Goal: Information Seeking & Learning: Compare options

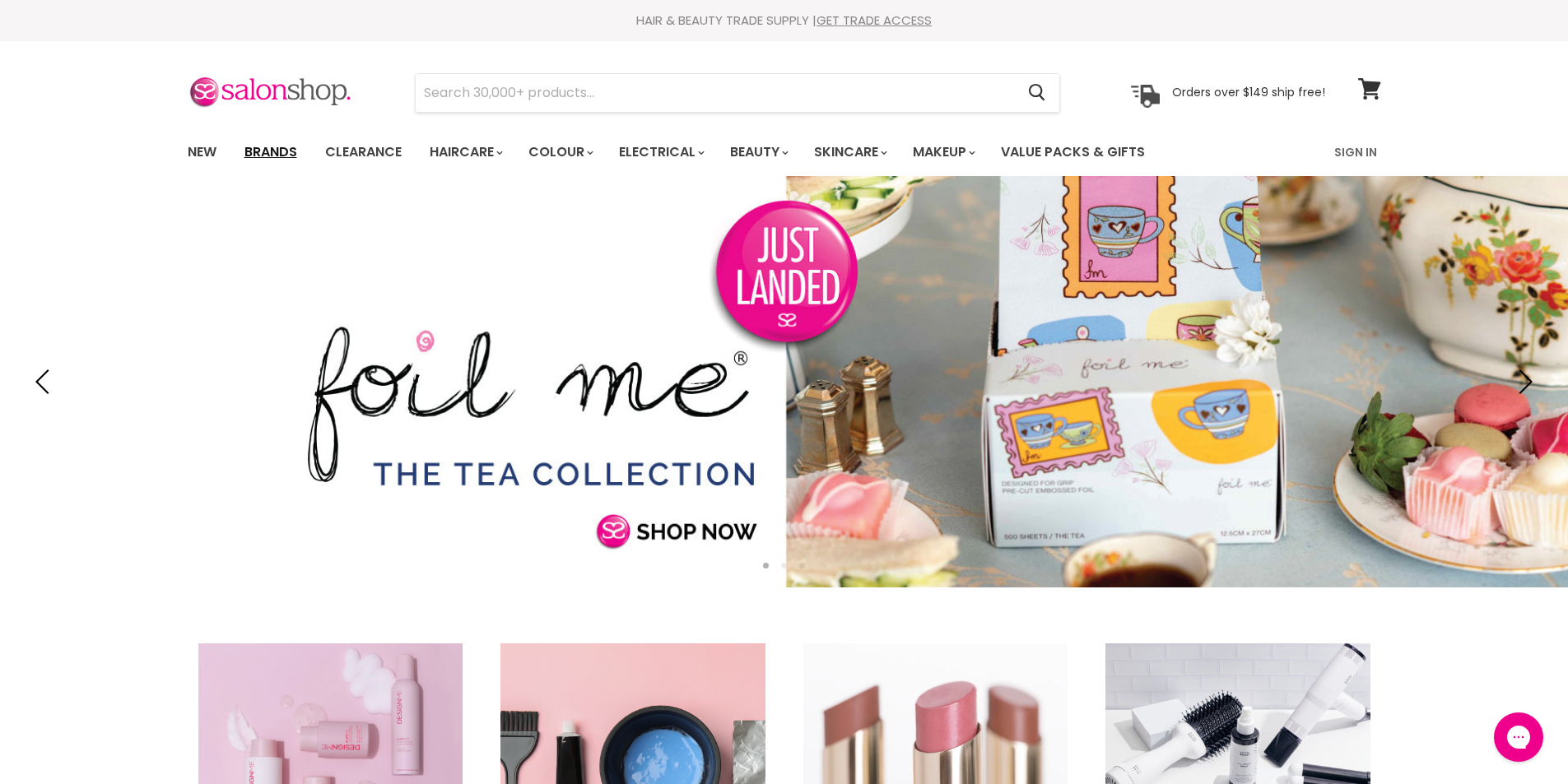
click at [275, 153] on link "Brands" at bounding box center [270, 152] width 78 height 35
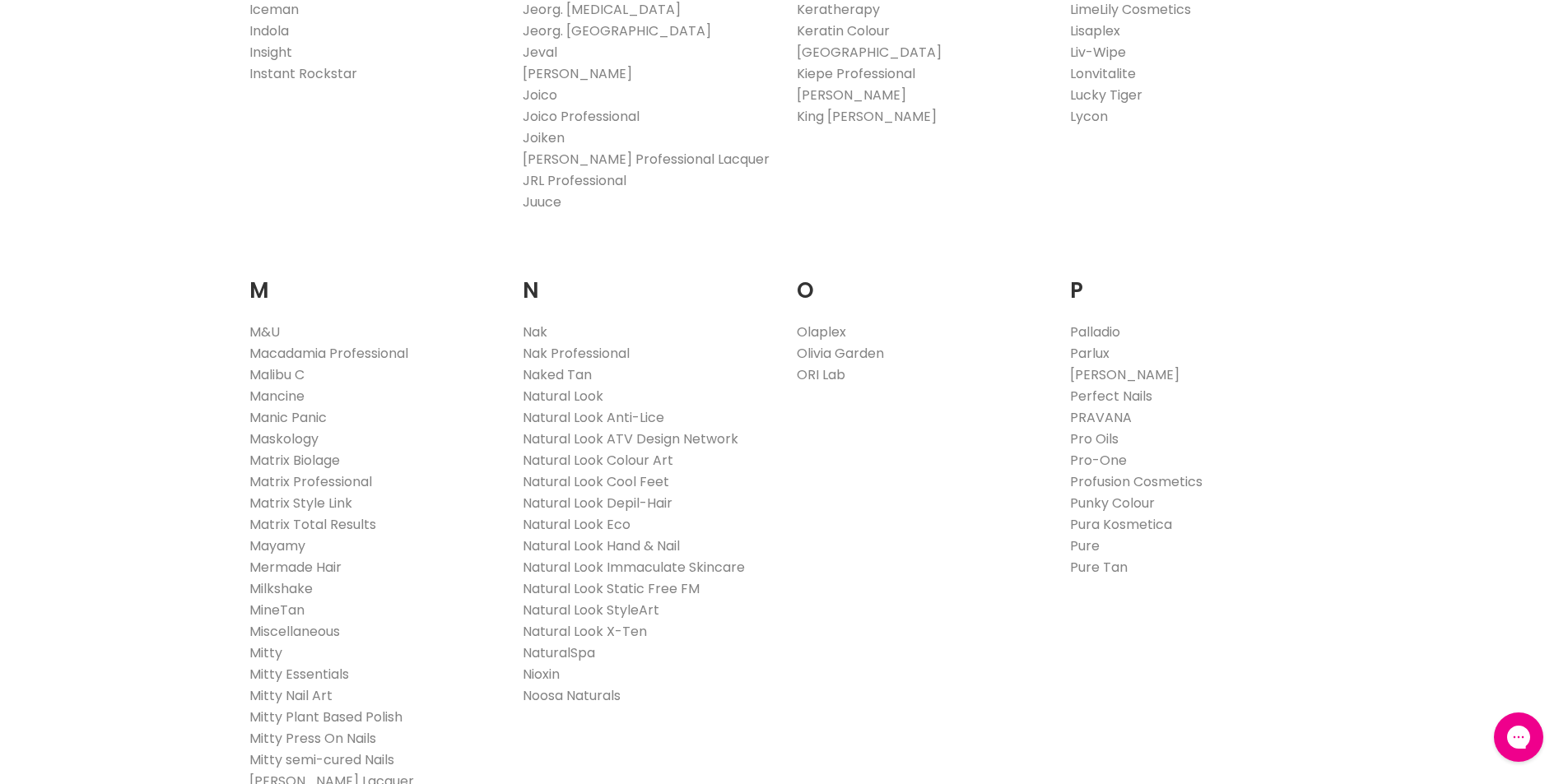
scroll to position [1810, 0]
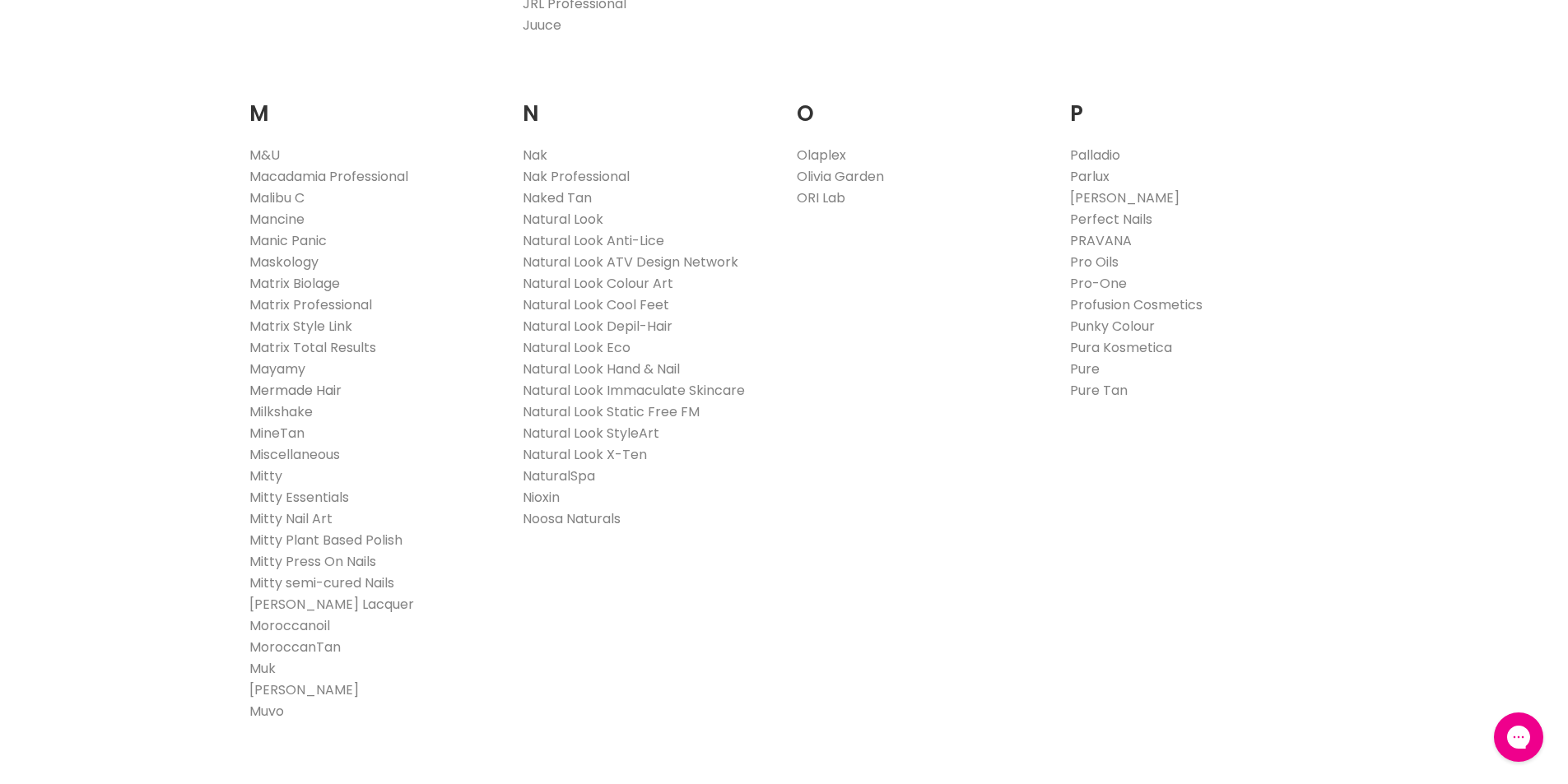
click at [281, 387] on link "Mermade Hair" at bounding box center [295, 390] width 92 height 19
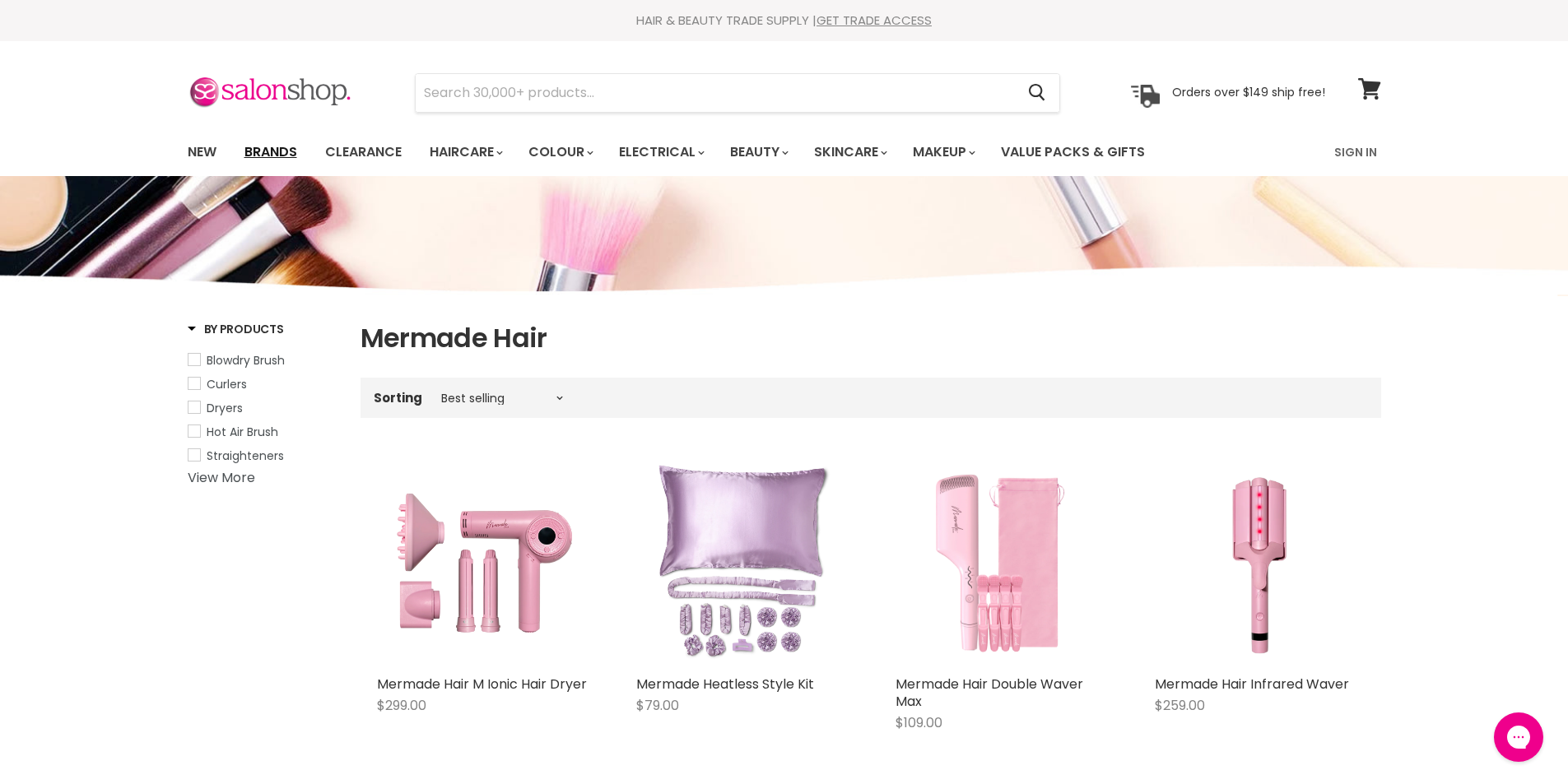
click at [272, 151] on link "Brands" at bounding box center [270, 152] width 78 height 35
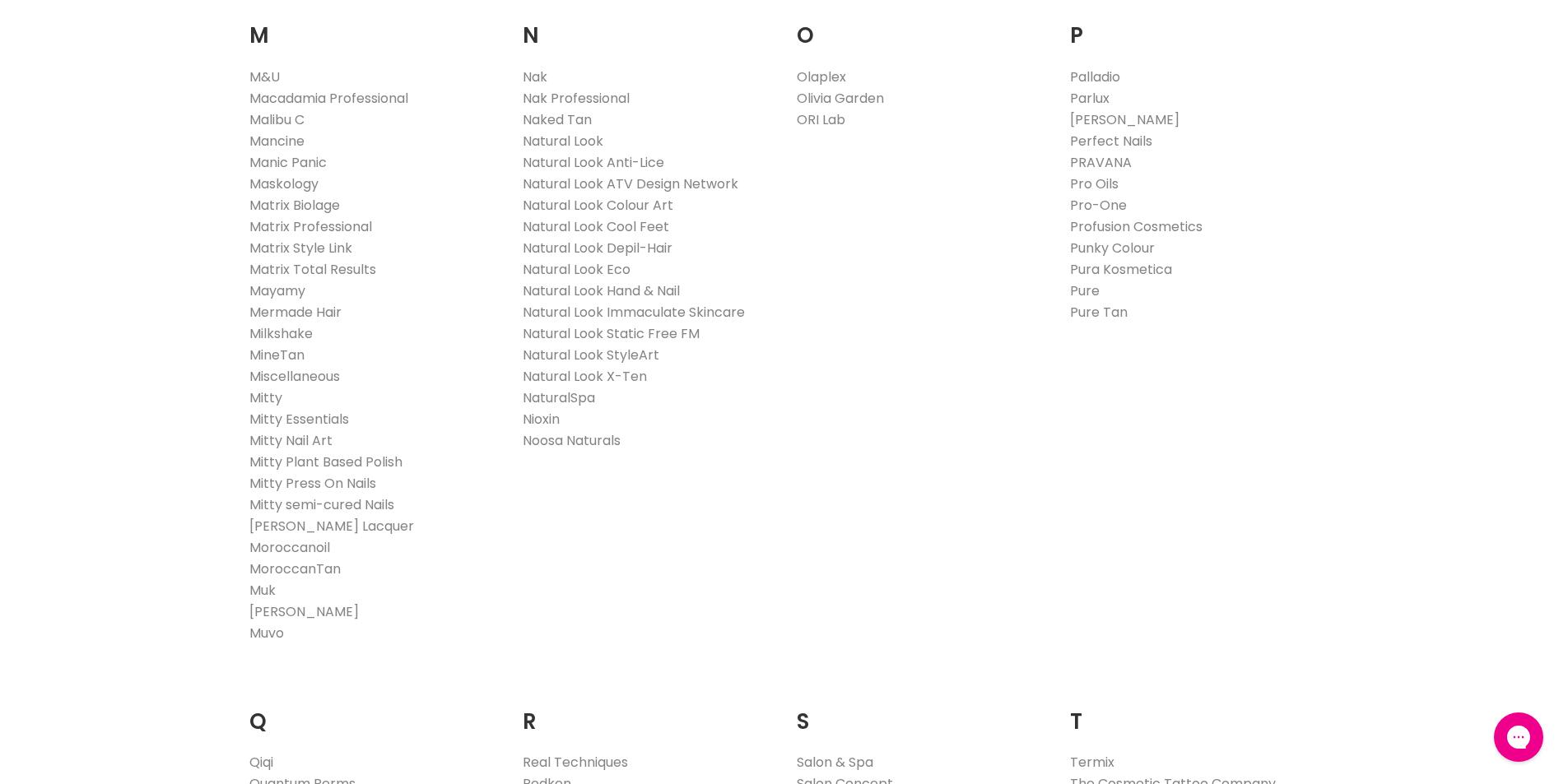
scroll to position [1975, 0]
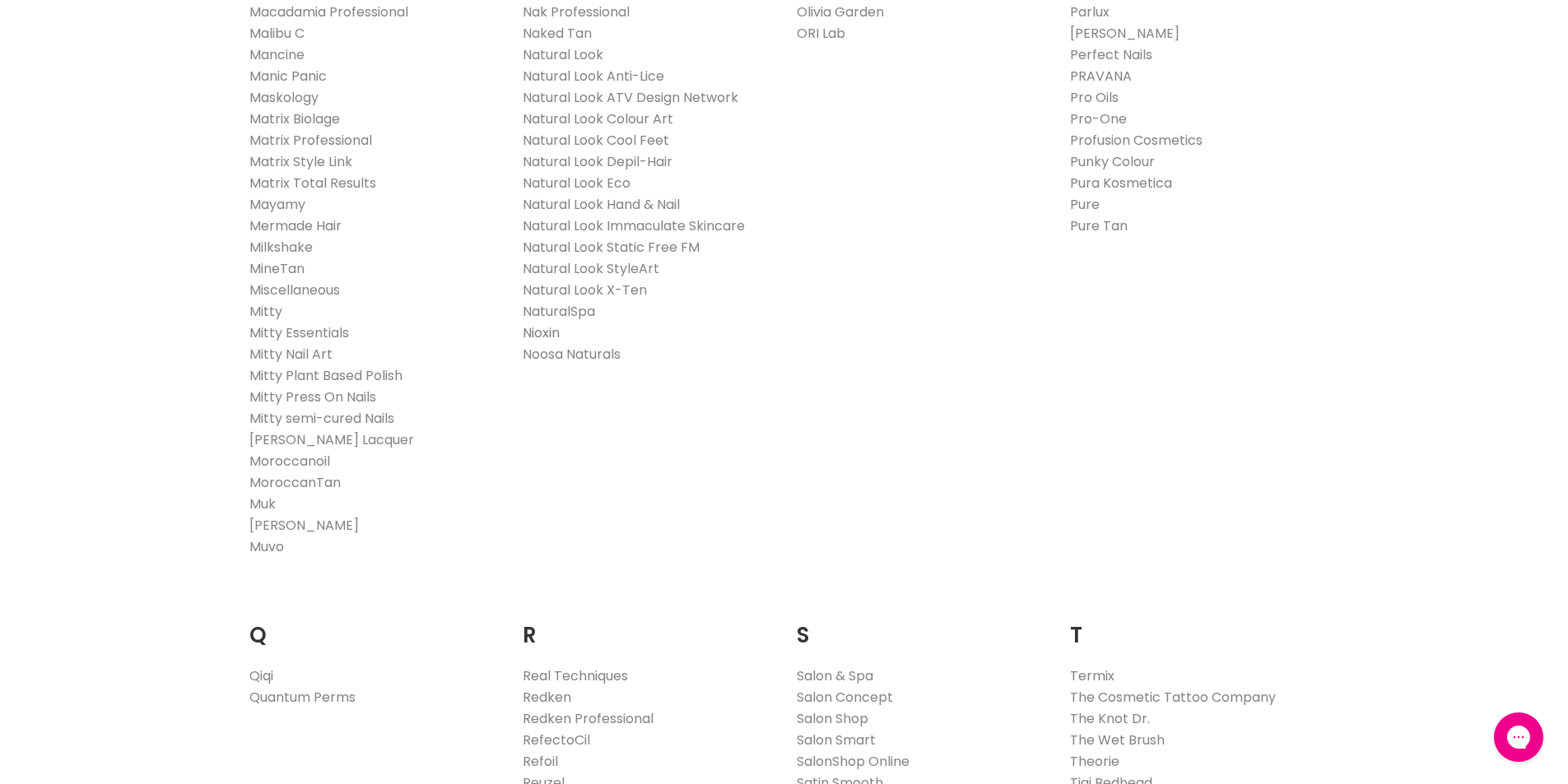
click at [531, 331] on link "Nioxin" at bounding box center [541, 333] width 37 height 19
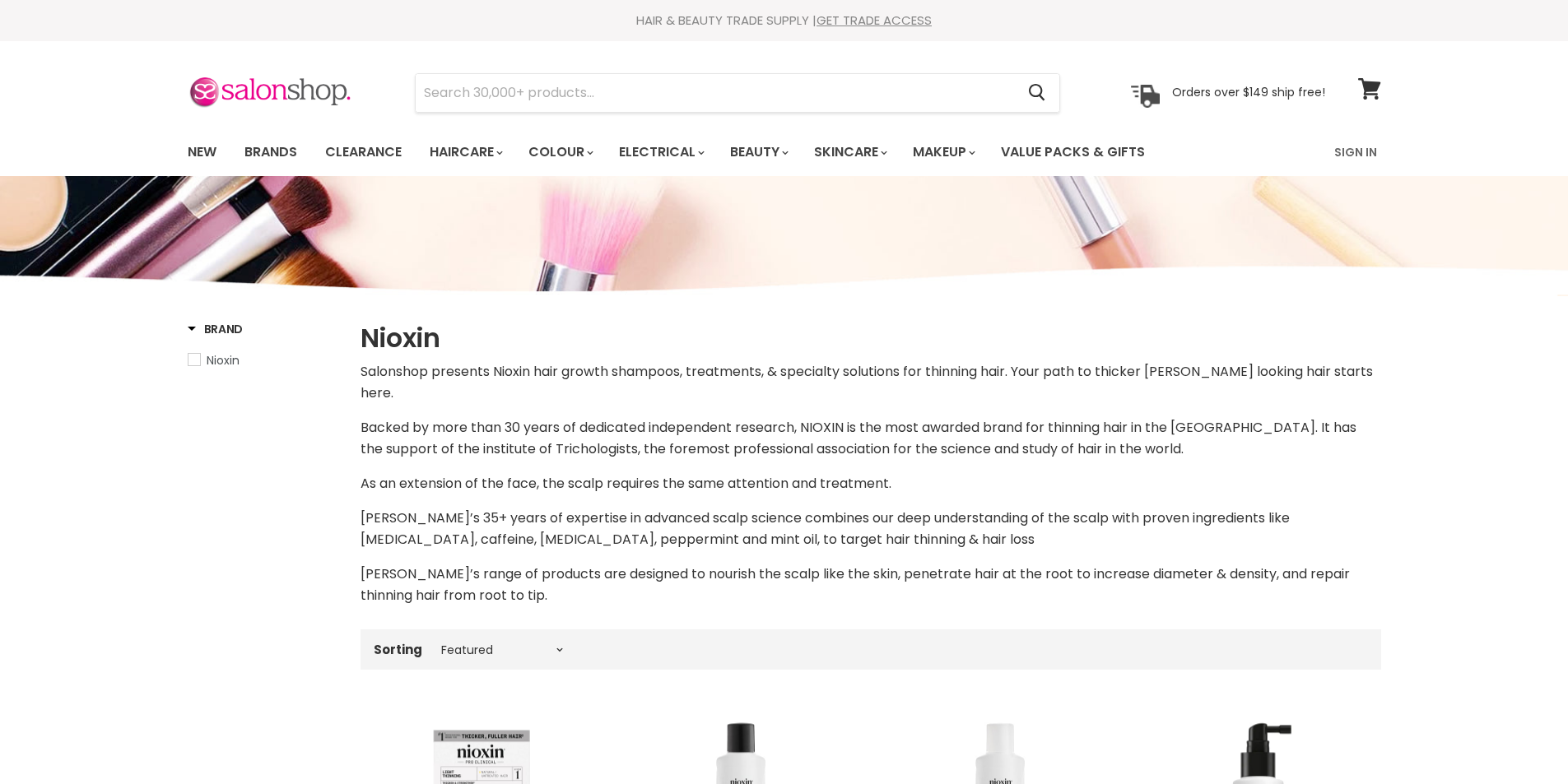
select select "manual"
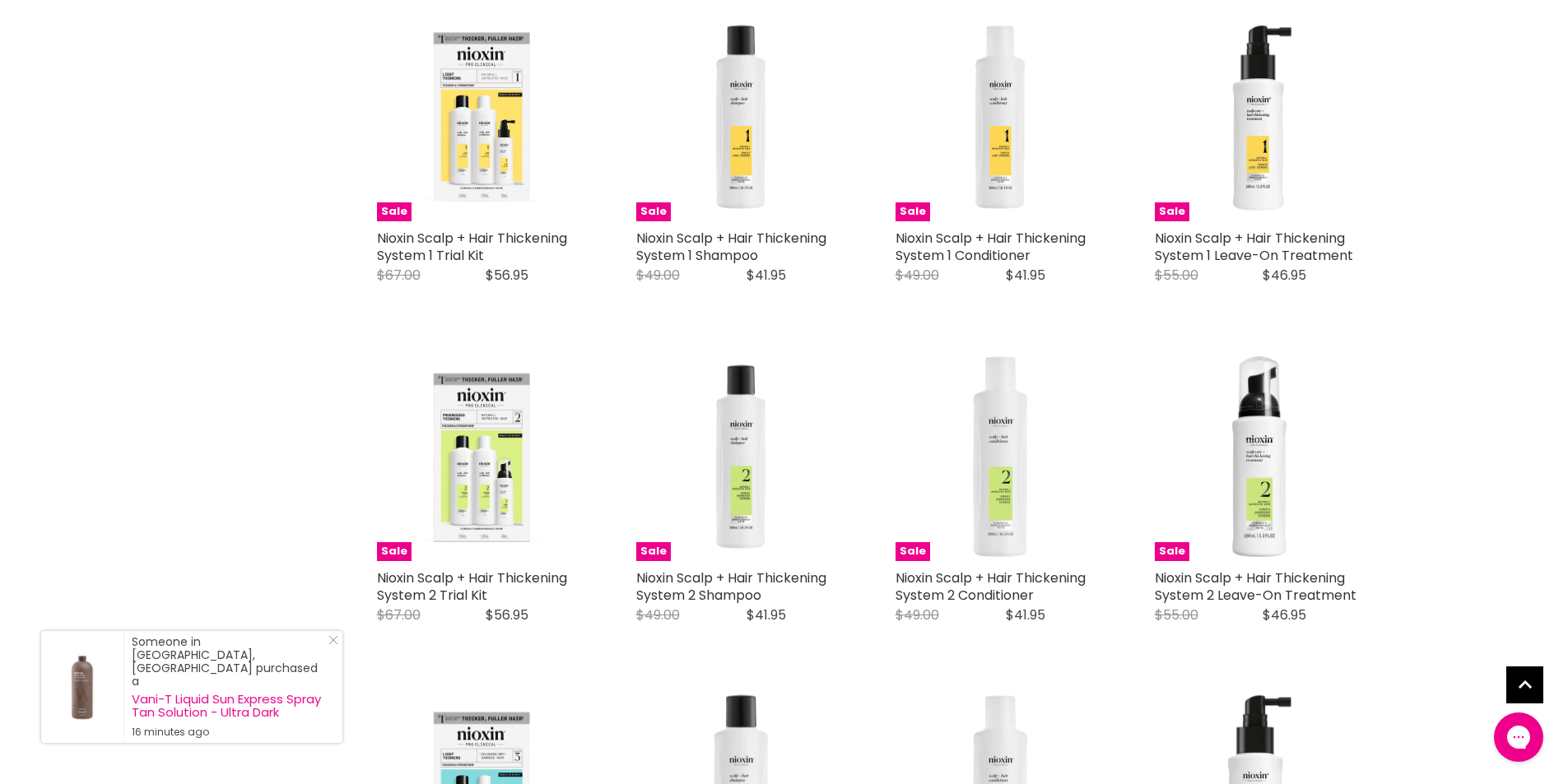
scroll to position [658, 0]
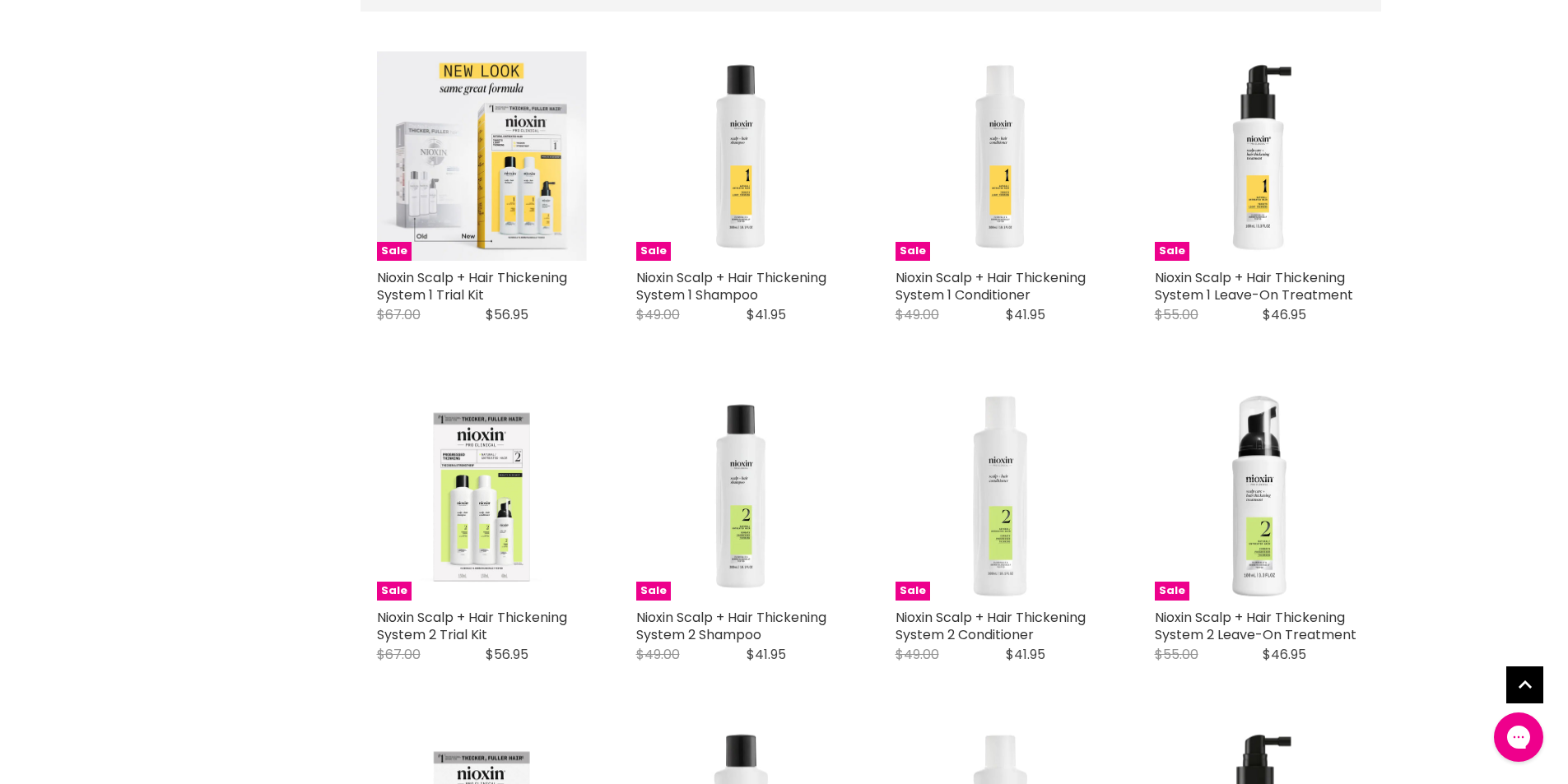
drag, startPoint x: 485, startPoint y: 275, endPoint x: 371, endPoint y: 260, distance: 115.0
click at [371, 260] on div "Sale Nioxin Scalp + Hair Thickening System 1 Trial Kit Nioxin Original Price $6…" at bounding box center [482, 196] width 243 height 324
copy link "Nioxin Scalp + Hair Thickening System 1 Trial Kit"
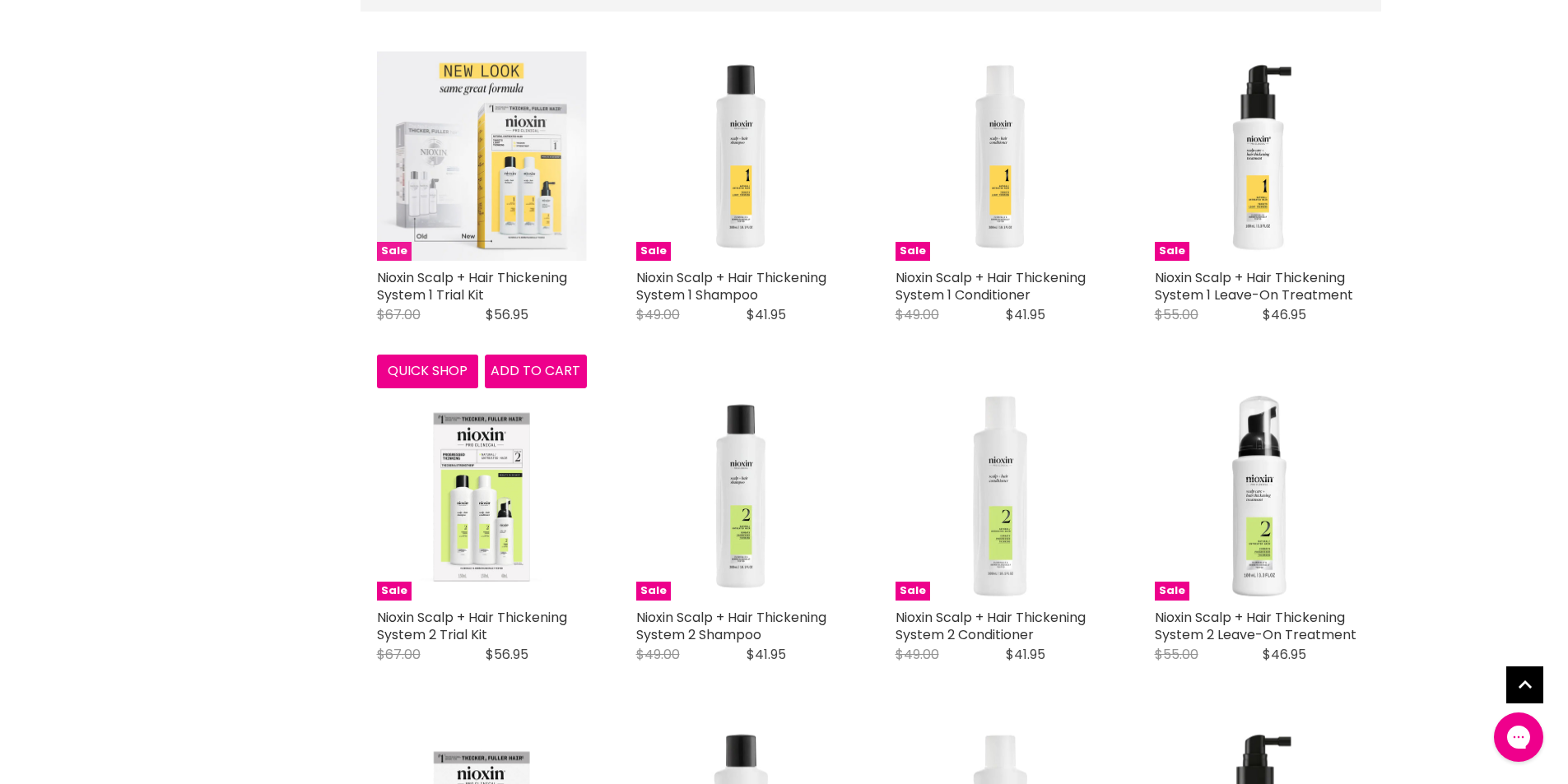
click at [523, 145] on img "Main content" at bounding box center [482, 156] width 210 height 210
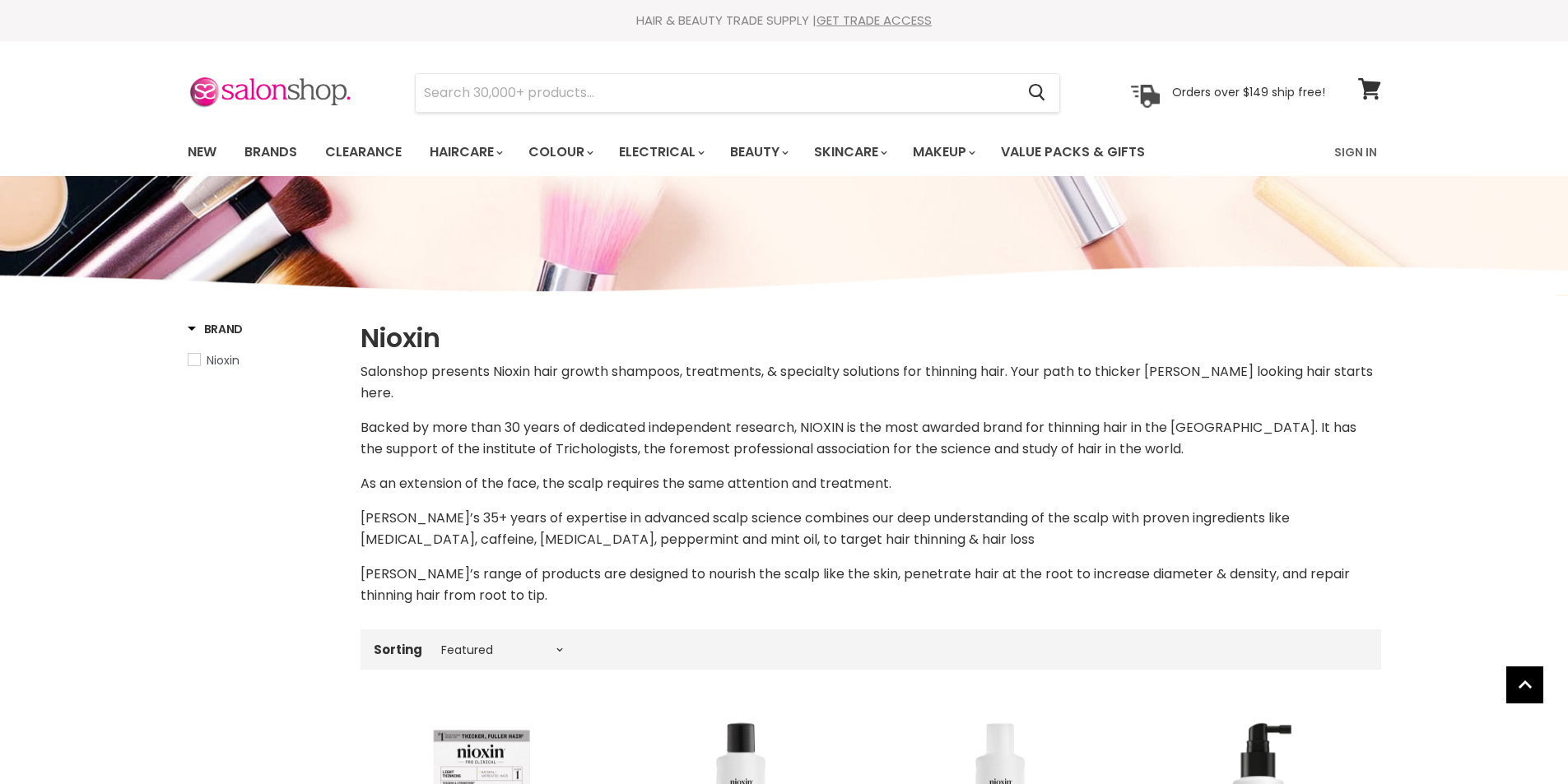
select select "manual"
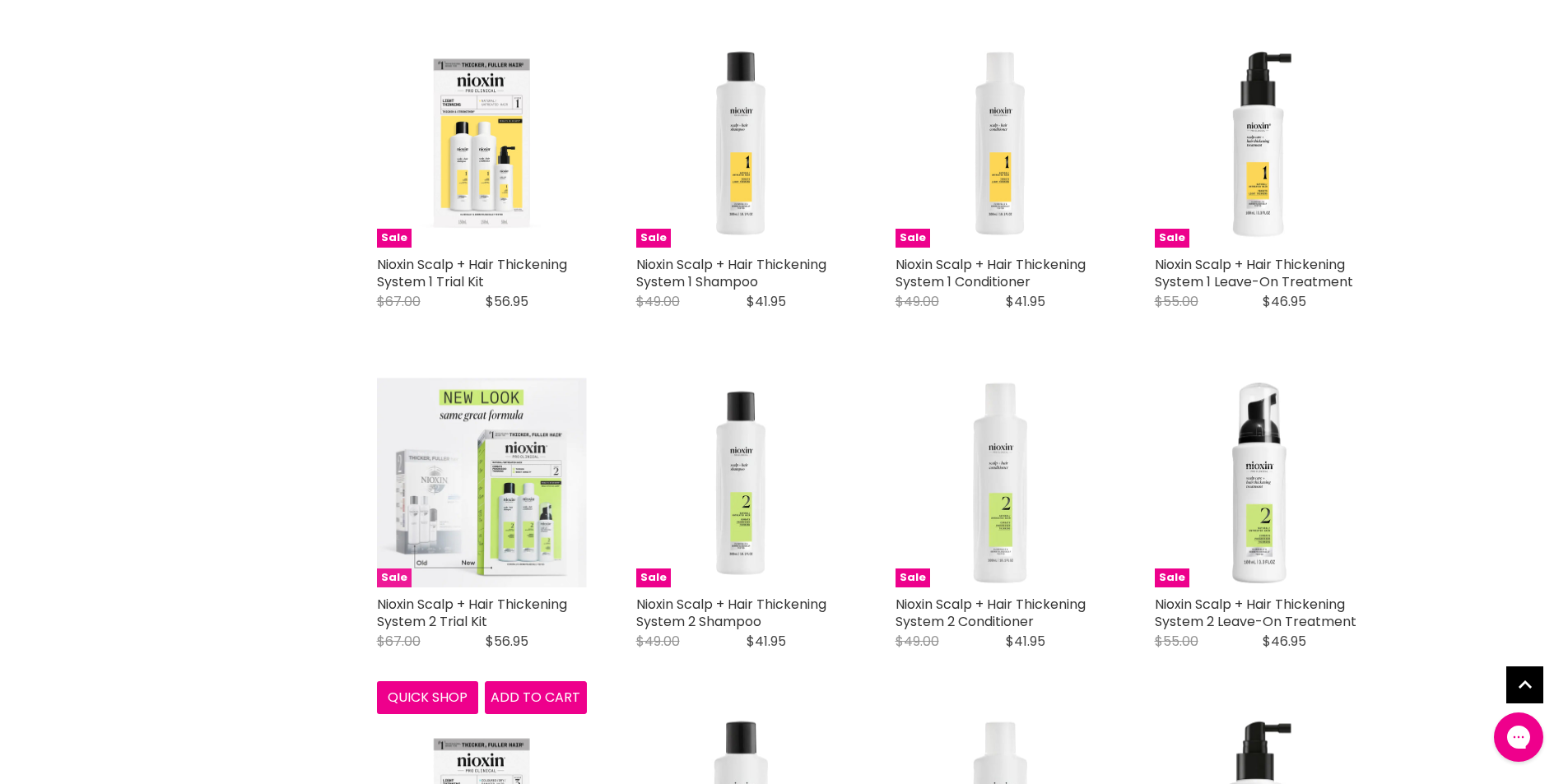
click at [498, 429] on img "Main content" at bounding box center [482, 482] width 210 height 210
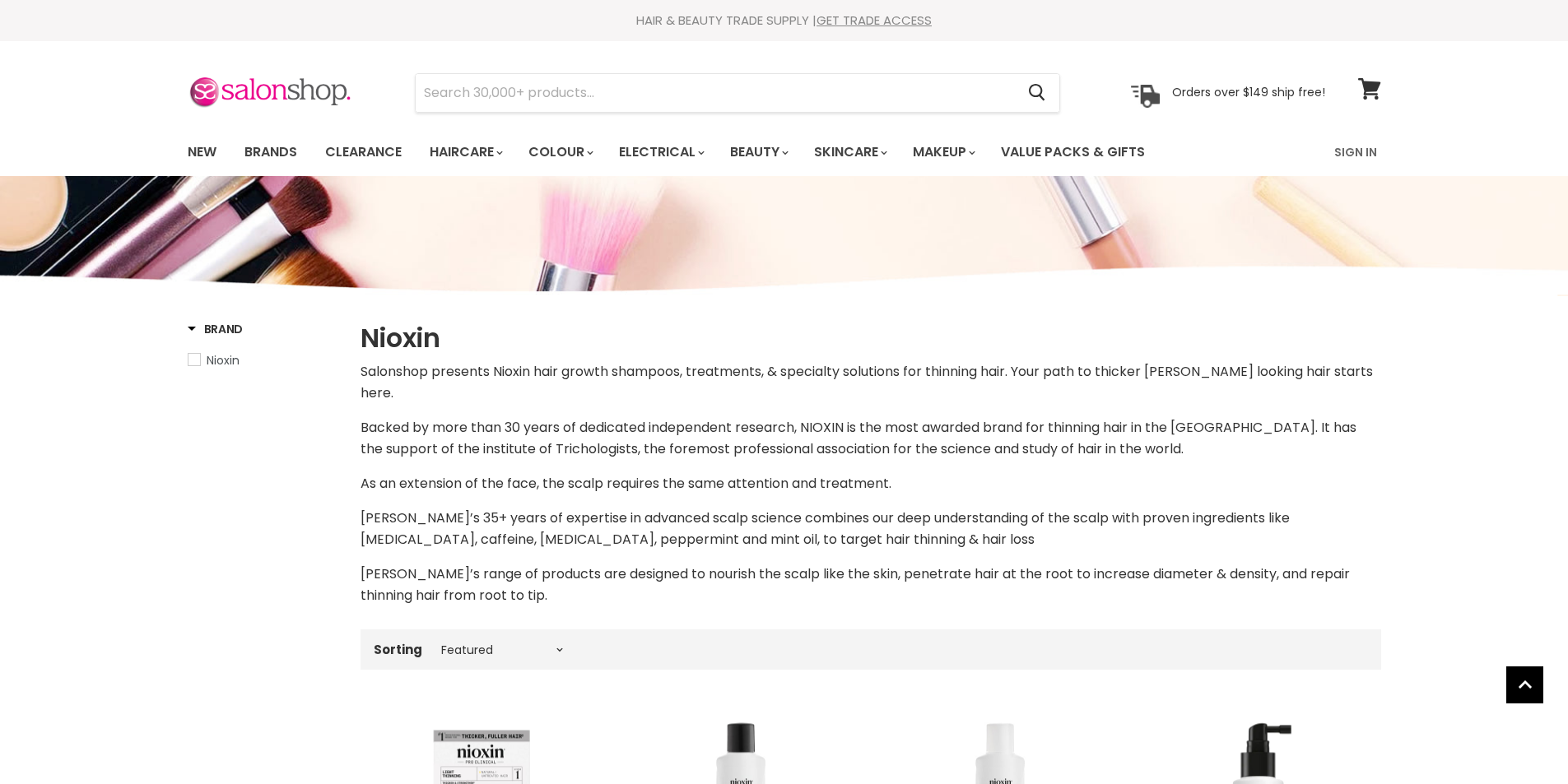
select select "manual"
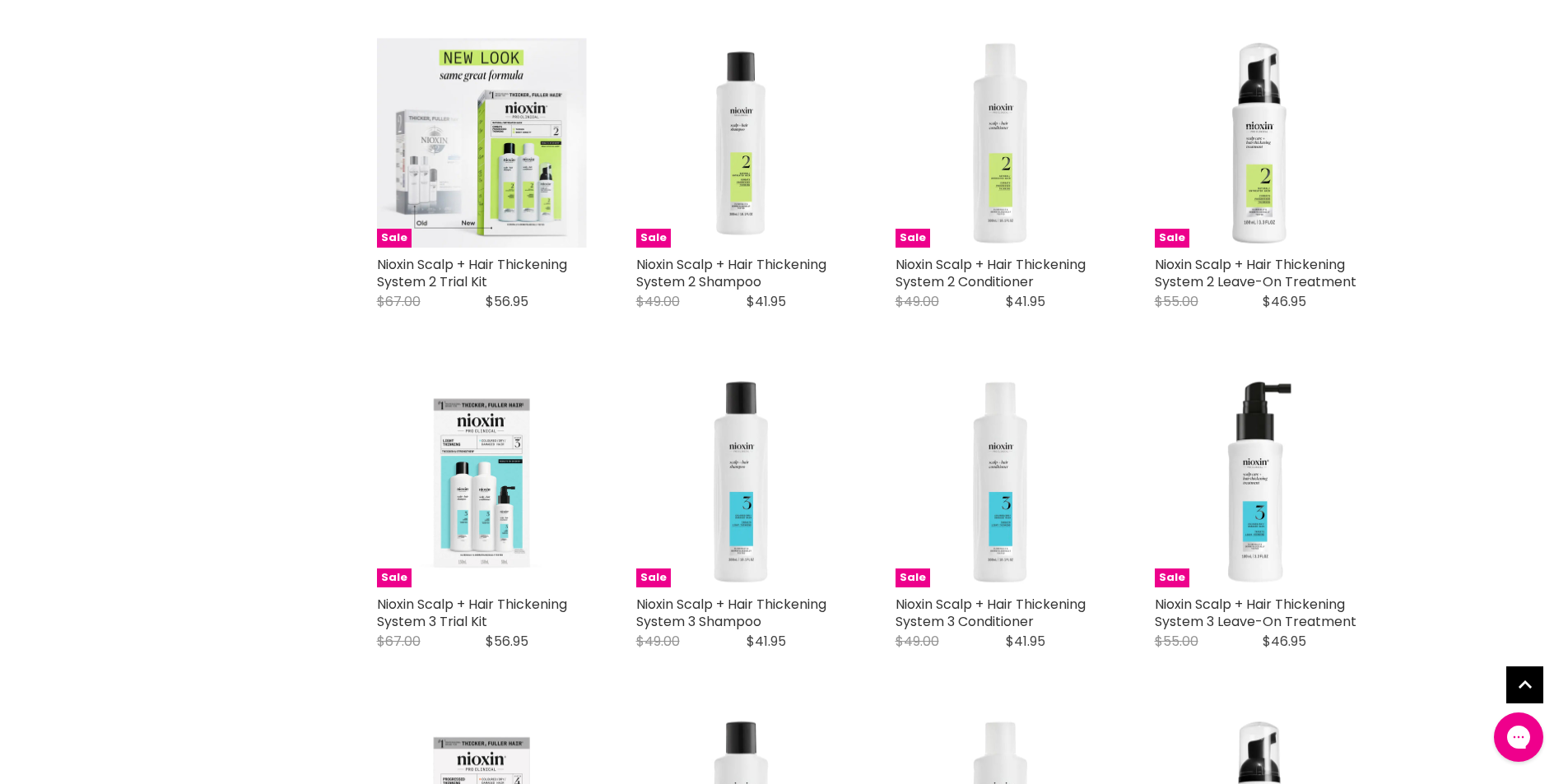
drag, startPoint x: 494, startPoint y: 259, endPoint x: 370, endPoint y: 247, distance: 124.6
click at [370, 247] on div "Sale Nioxin Scalp + Hair Thickening System 2 Trial Kit Nioxin Original Price $6…" at bounding box center [482, 182] width 243 height 324
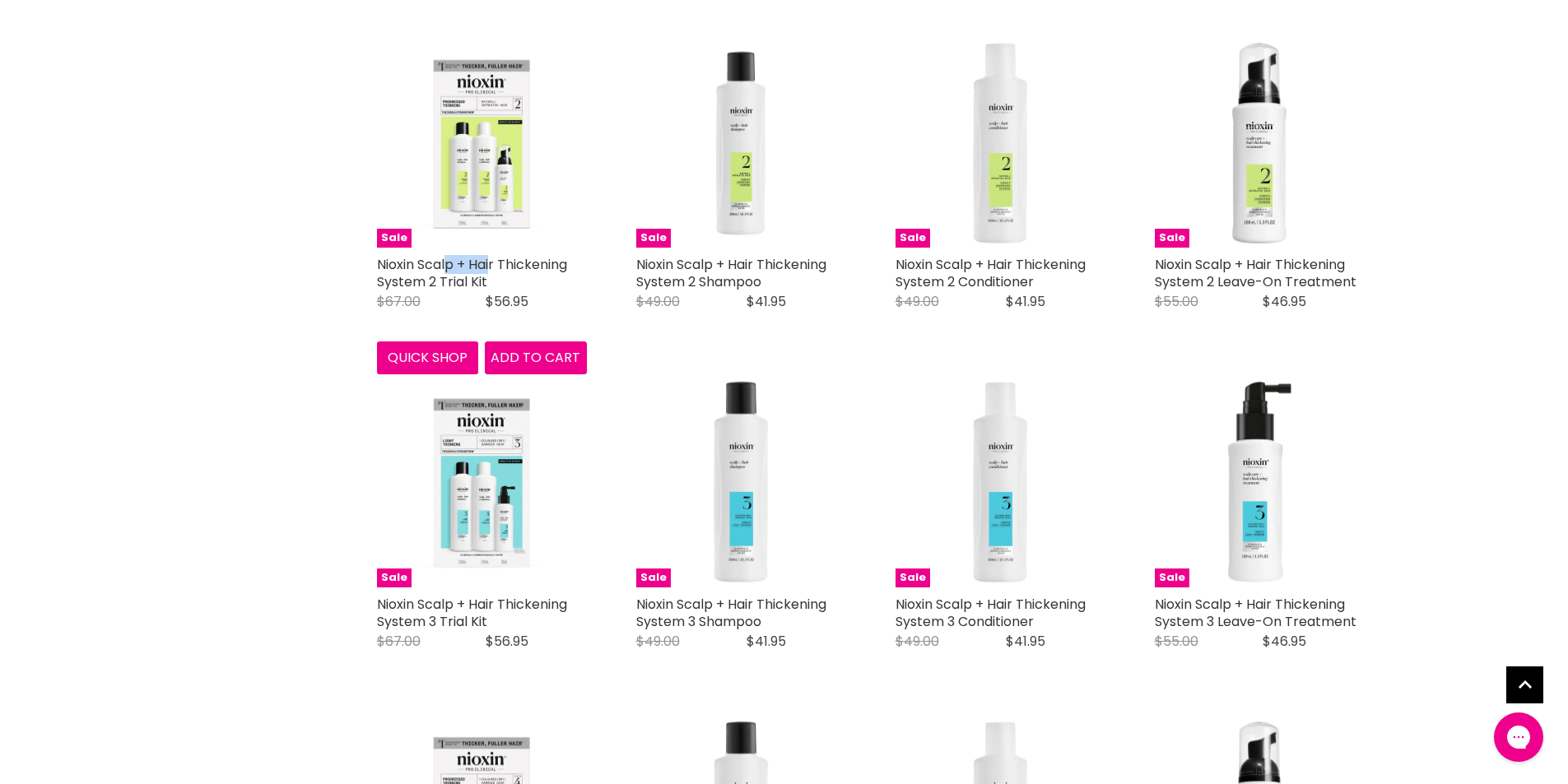
drag, startPoint x: 391, startPoint y: 244, endPoint x: 317, endPoint y: 257, distance: 75.1
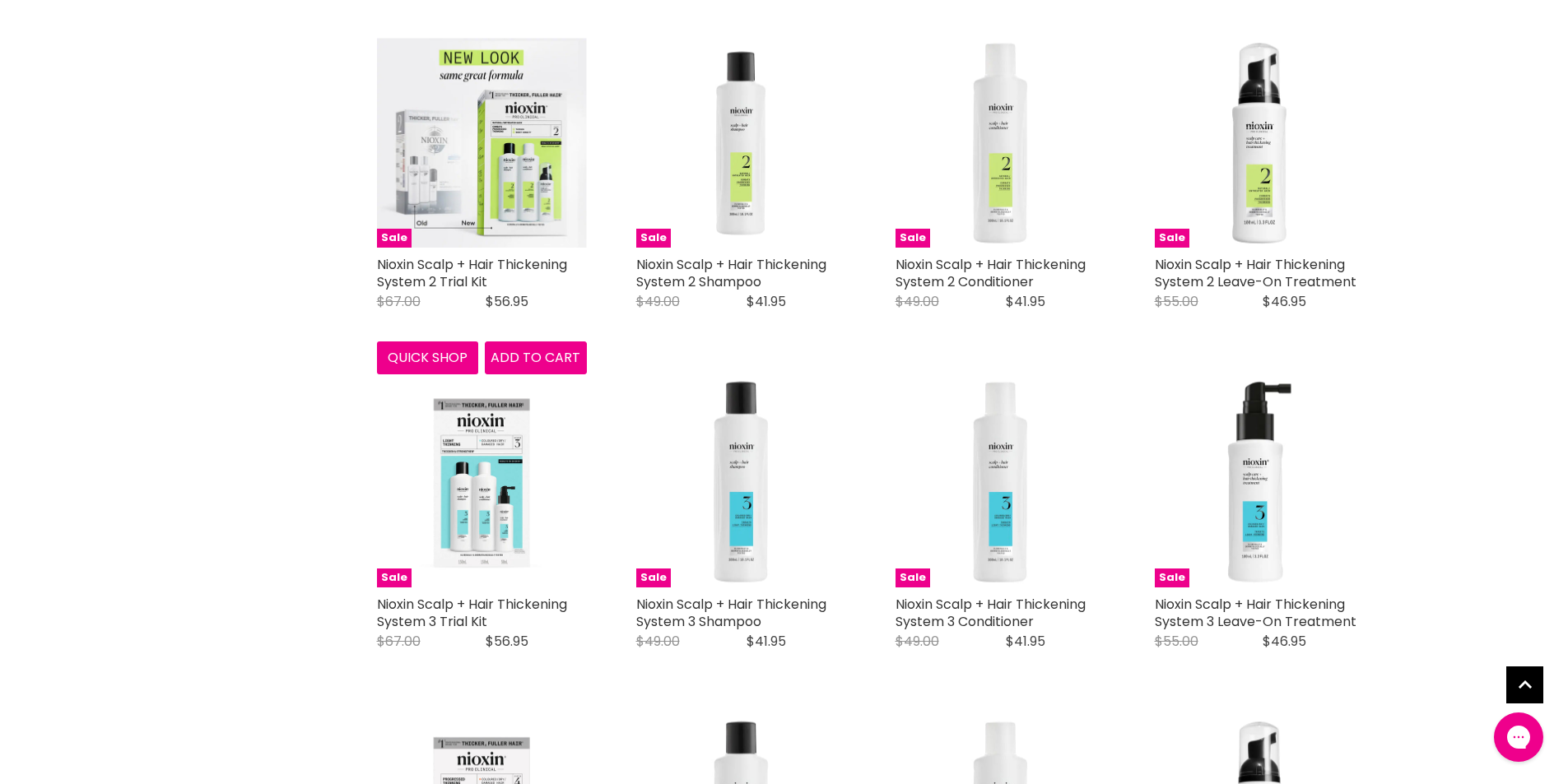
drag, startPoint x: 490, startPoint y: 260, endPoint x: 373, endPoint y: 247, distance: 117.7
click at [371, 247] on div "Sale Nioxin Scalp + Hair Thickening System 2 Trial Kit Nioxin Original Price $6…" at bounding box center [482, 205] width 243 height 369
copy link "Nioxin Scalp + Hair Thickening System 2 Trial Kit"
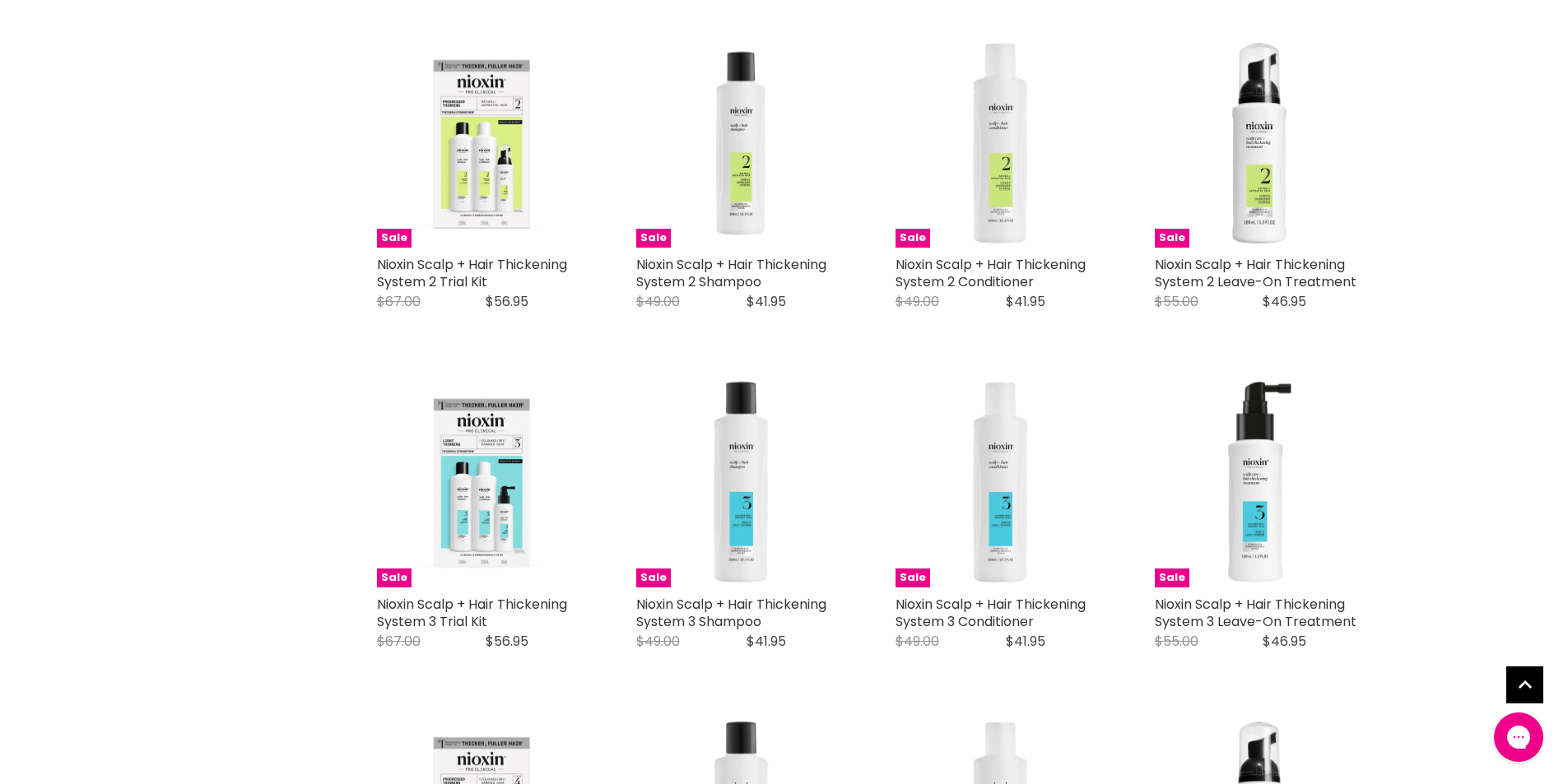
scroll to position [1176, 0]
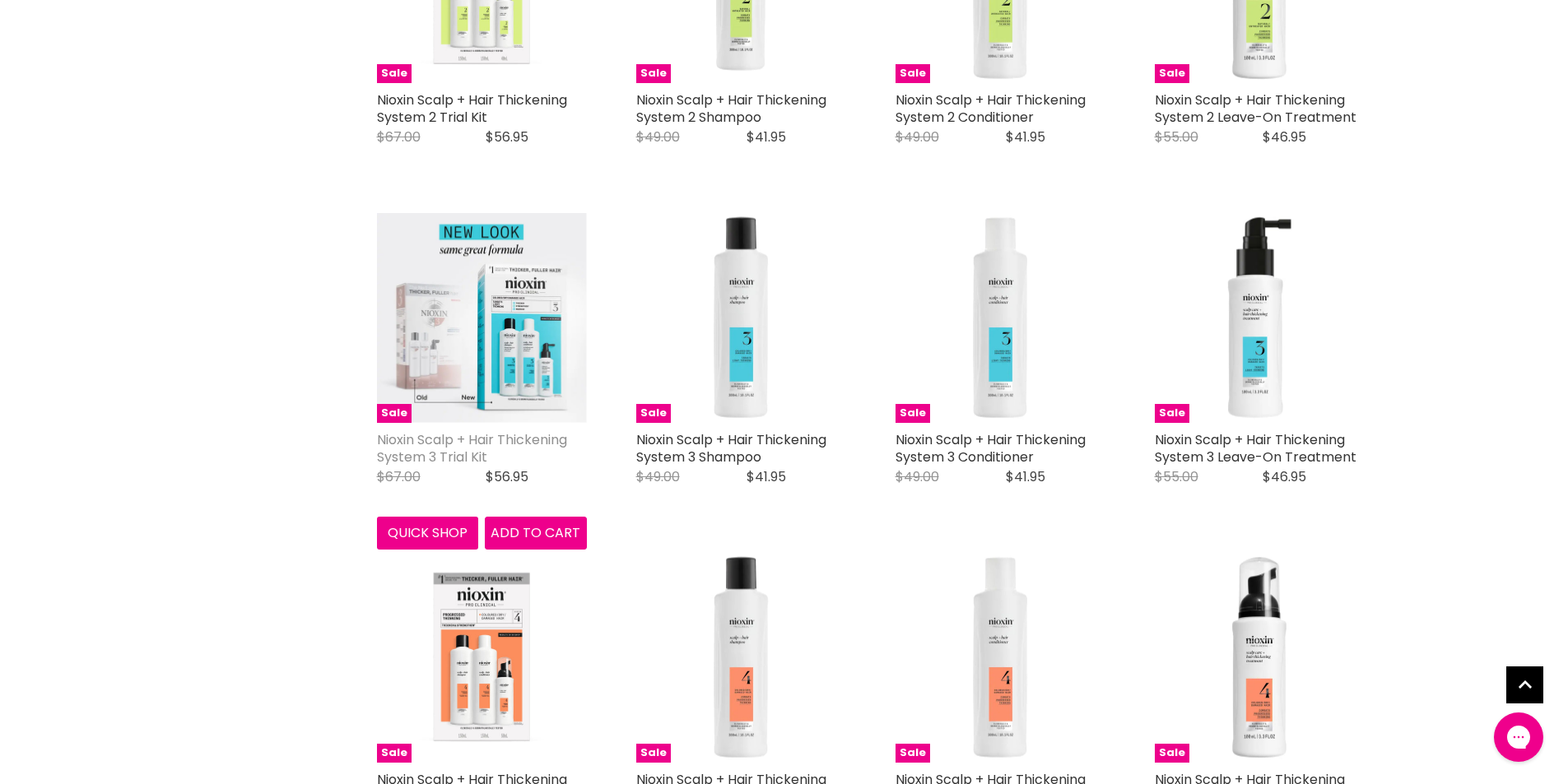
drag, startPoint x: 503, startPoint y: 434, endPoint x: 377, endPoint y: 427, distance: 126.2
click at [377, 431] on h2 "Nioxin Scalp + Hair Thickening System 3 Trial Kit" at bounding box center [482, 449] width 210 height 35
copy link "Nioxin Scalp + Hair Thickening System 3 Trial Kit"
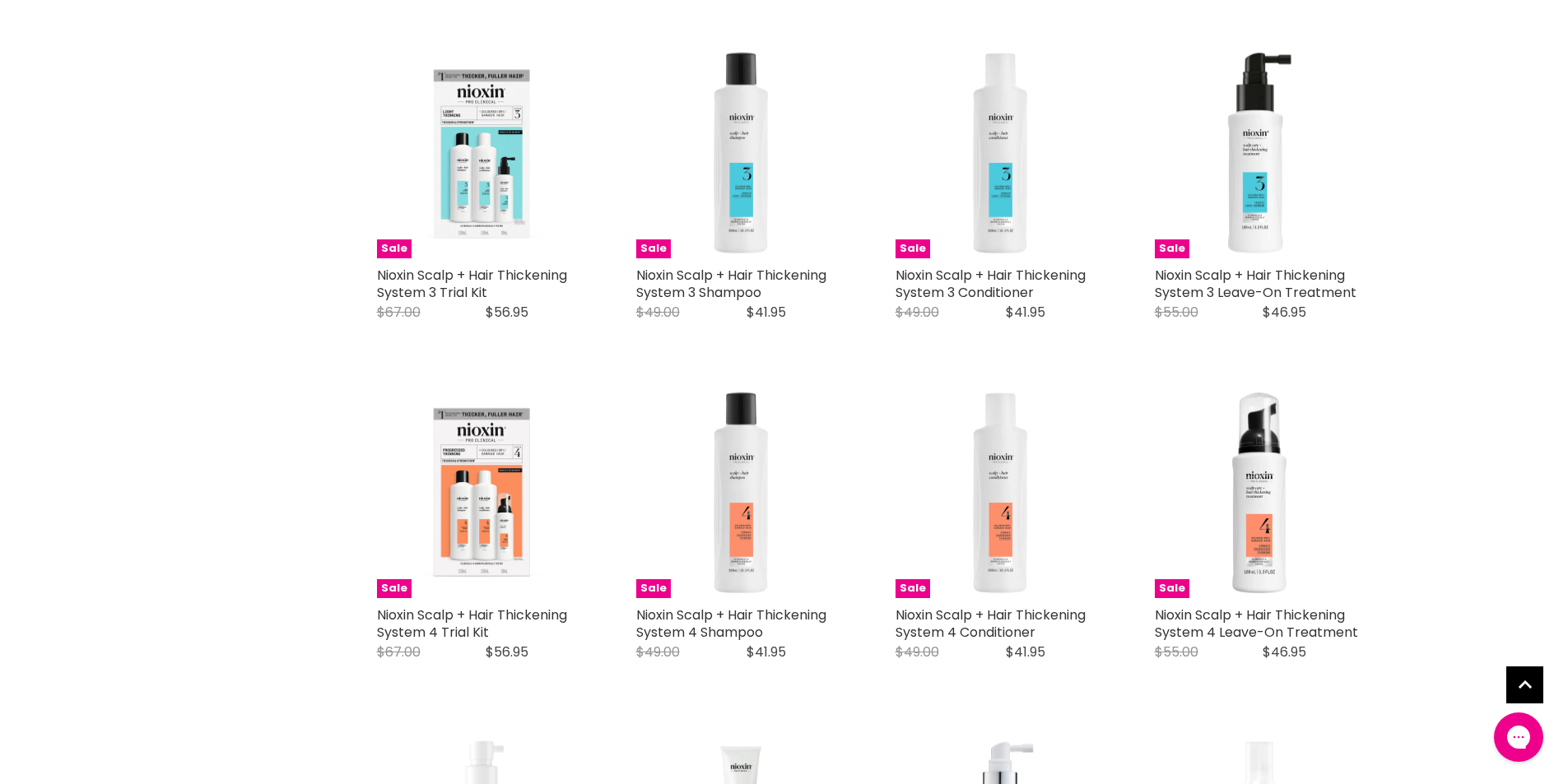
scroll to position [1505, 0]
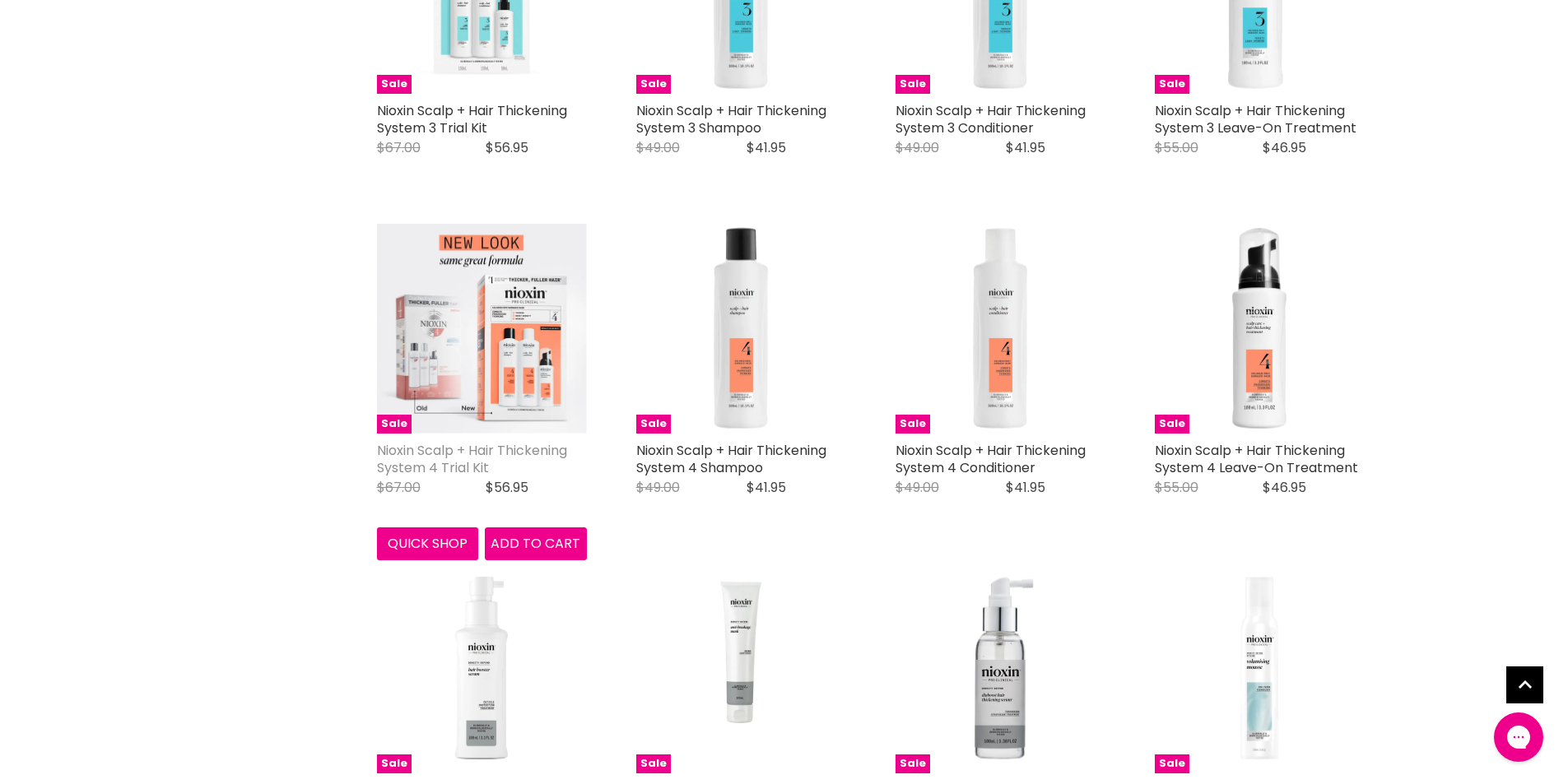
click at [485, 448] on link "Nioxin Scalp + Hair Thickening System 4 Trial Kit" at bounding box center [472, 459] width 190 height 36
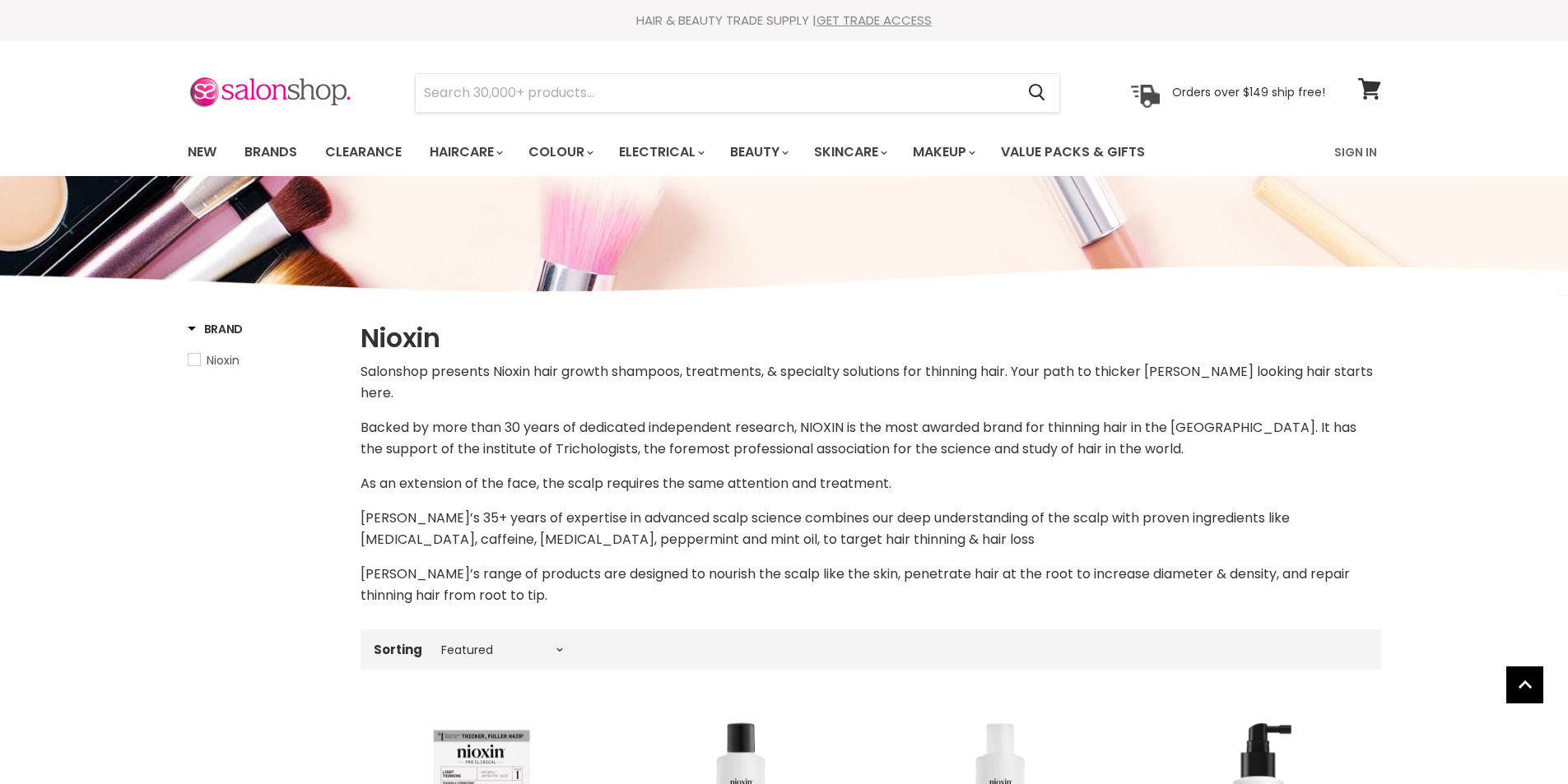
select select "manual"
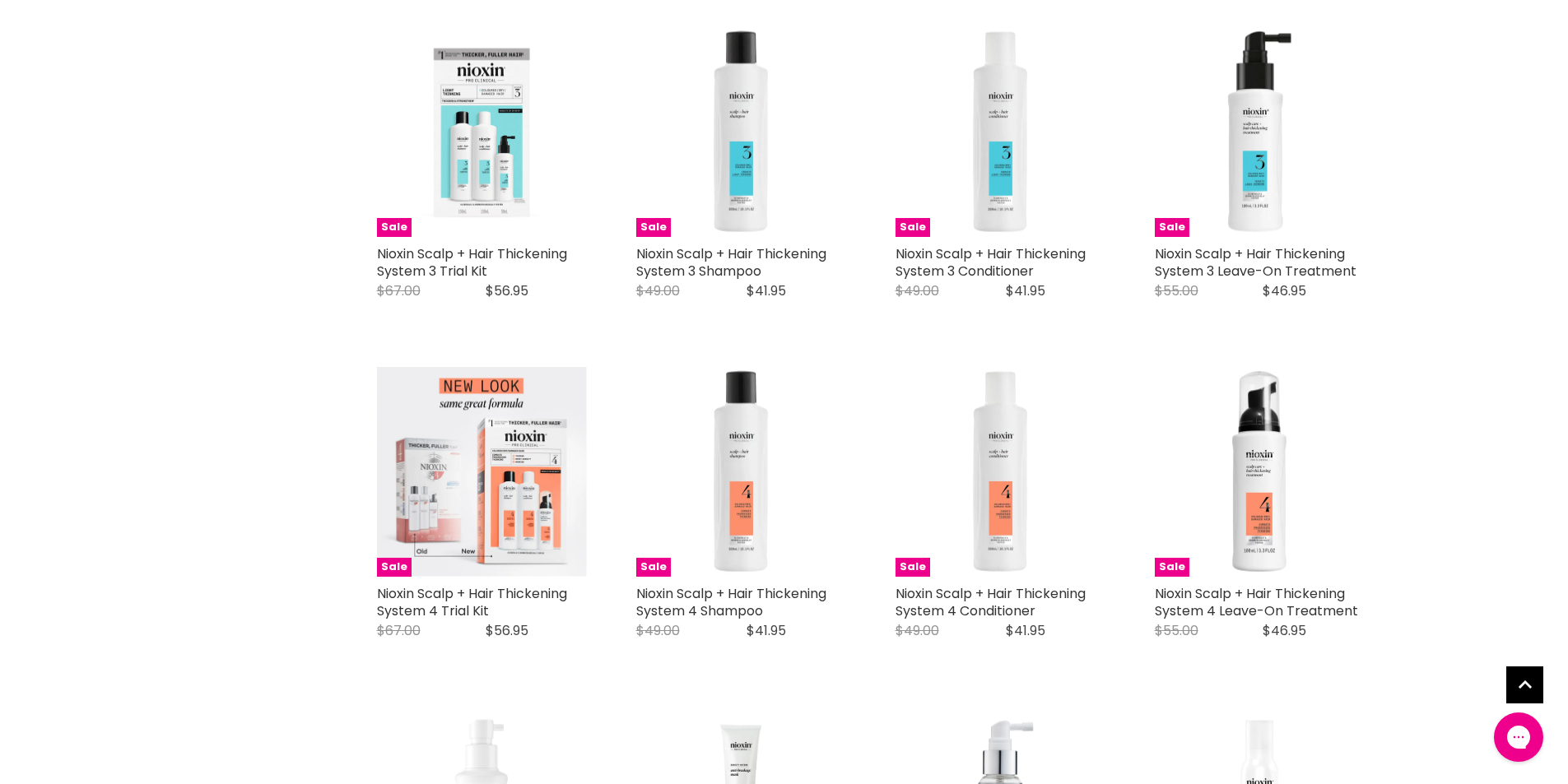
drag, startPoint x: 493, startPoint y: 592, endPoint x: 373, endPoint y: 579, distance: 120.7
click at [373, 579] on div "Sale Nioxin Scalp + Hair Thickening System 4 Trial Kit Nioxin Original Price $6…" at bounding box center [482, 511] width 243 height 324
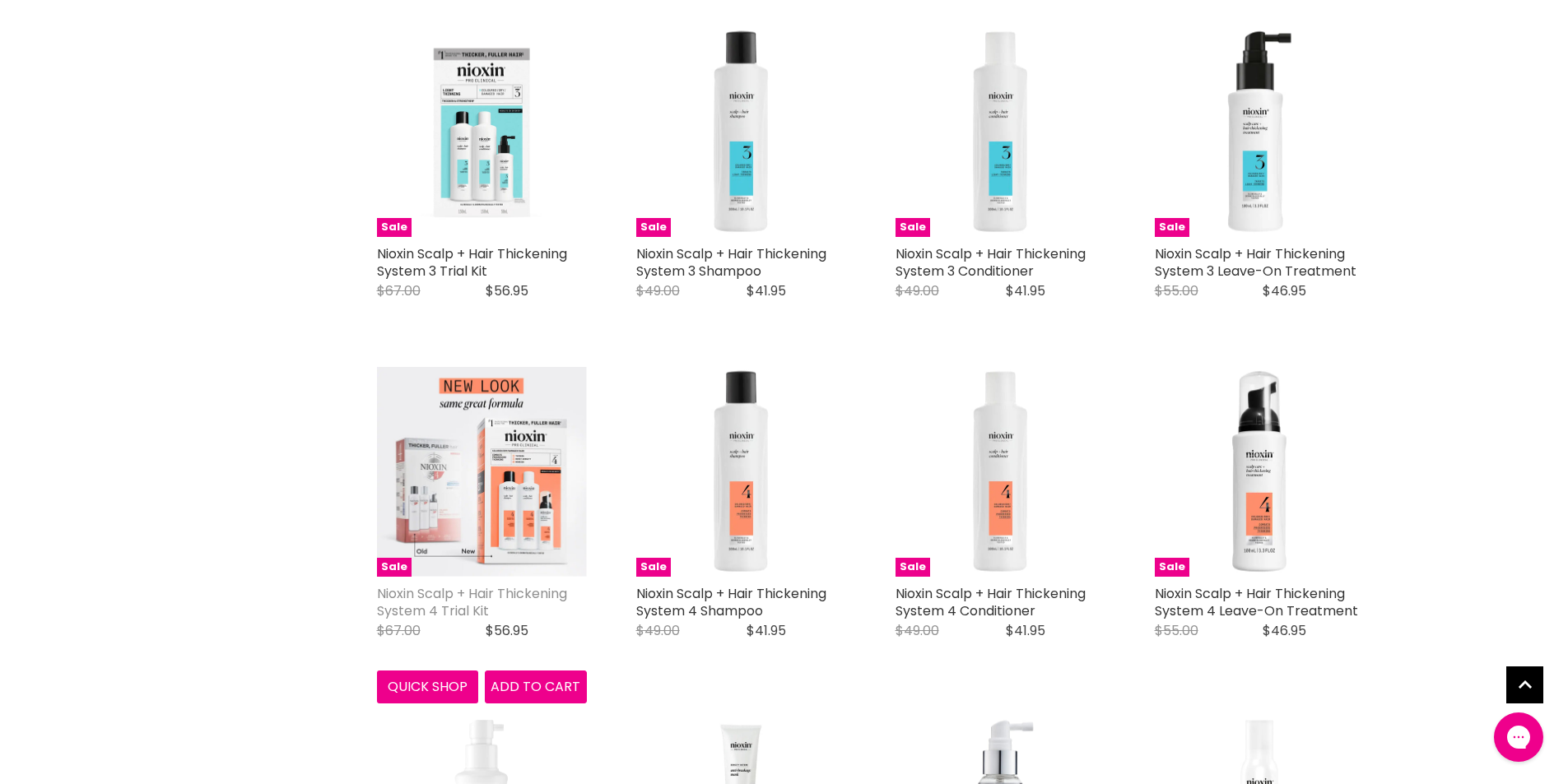
copy link "Nioxin Scalp + Hair Thickening System 4 Trial Kit"
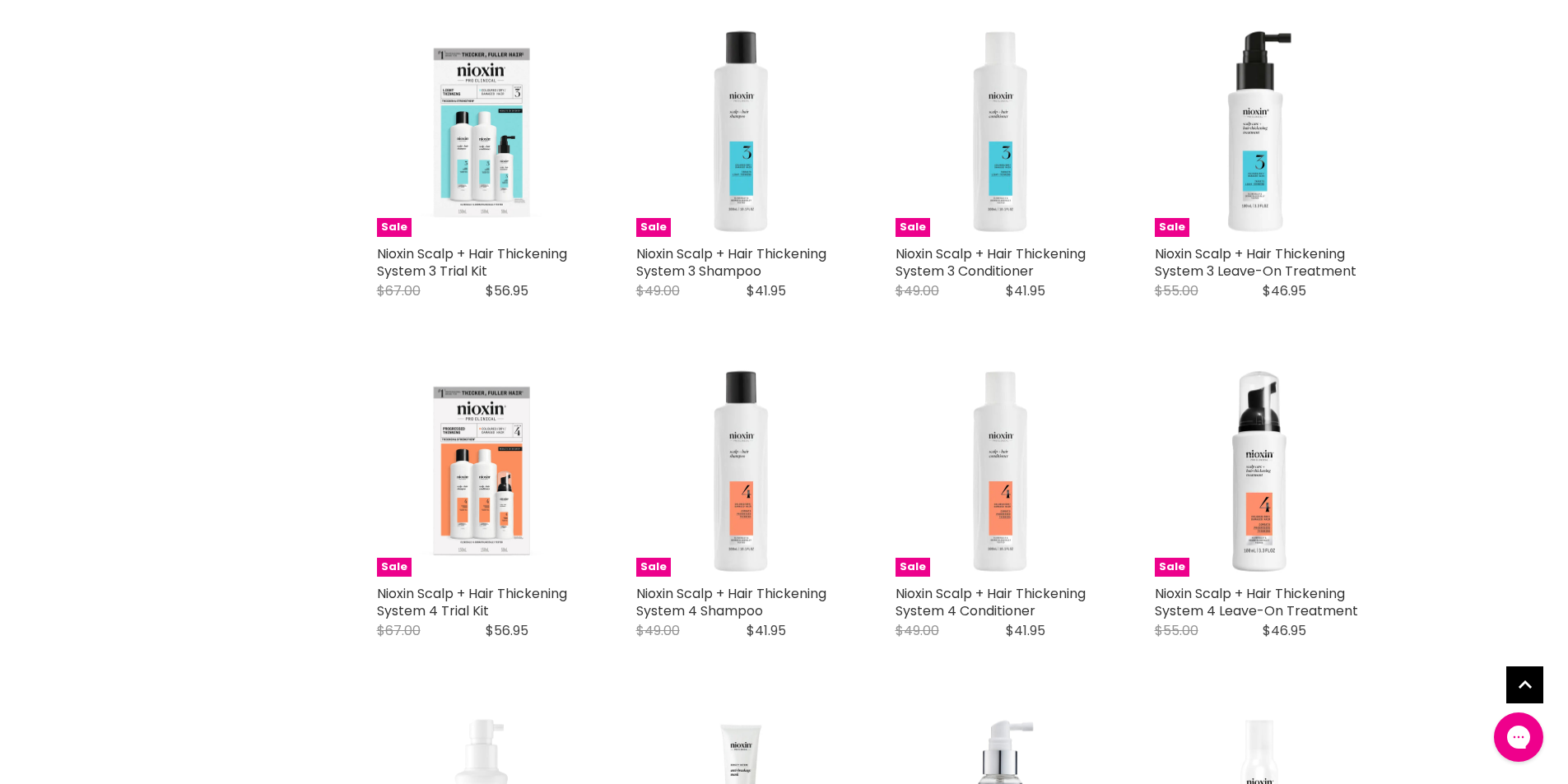
click at [191, 366] on div "Brand Nioxin Home Nioxin Nioxin Salonshop presents Nioxin hair growth shampoos,…" at bounding box center [784, 682] width 1235 height 3447
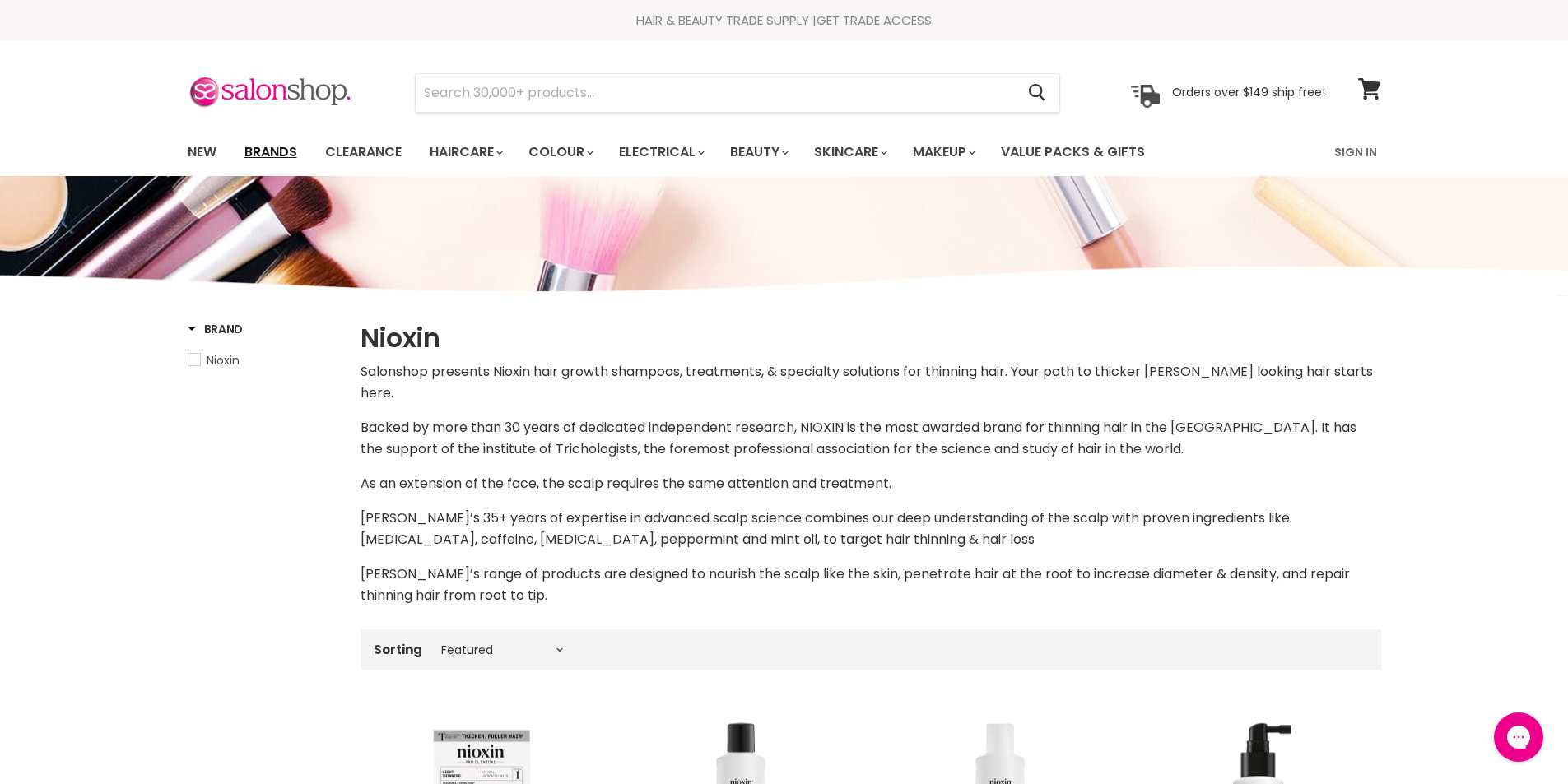
click at [267, 152] on link "Brands" at bounding box center [270, 152] width 78 height 35
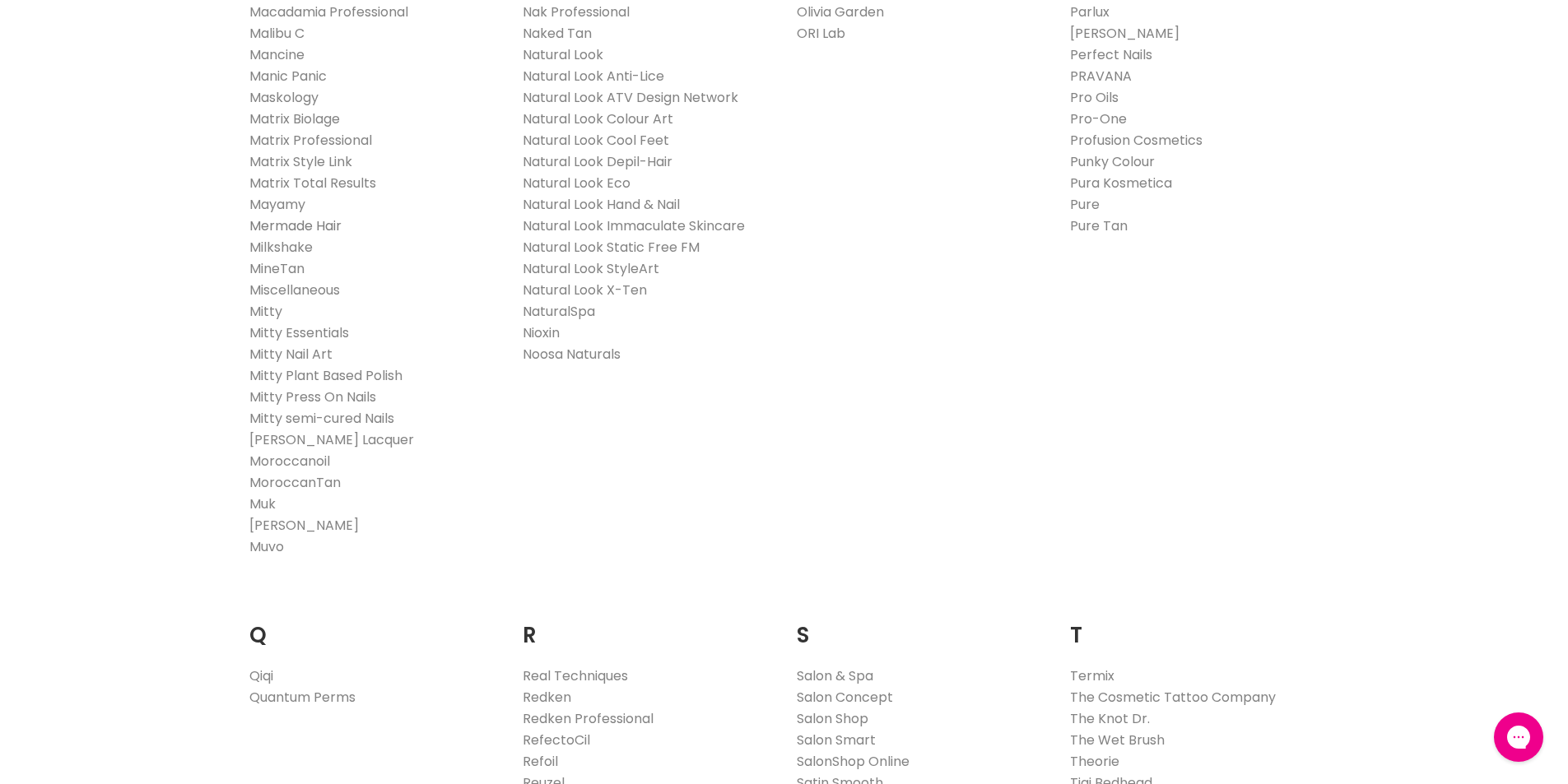
click at [315, 224] on link "Mermade Hair" at bounding box center [295, 225] width 92 height 19
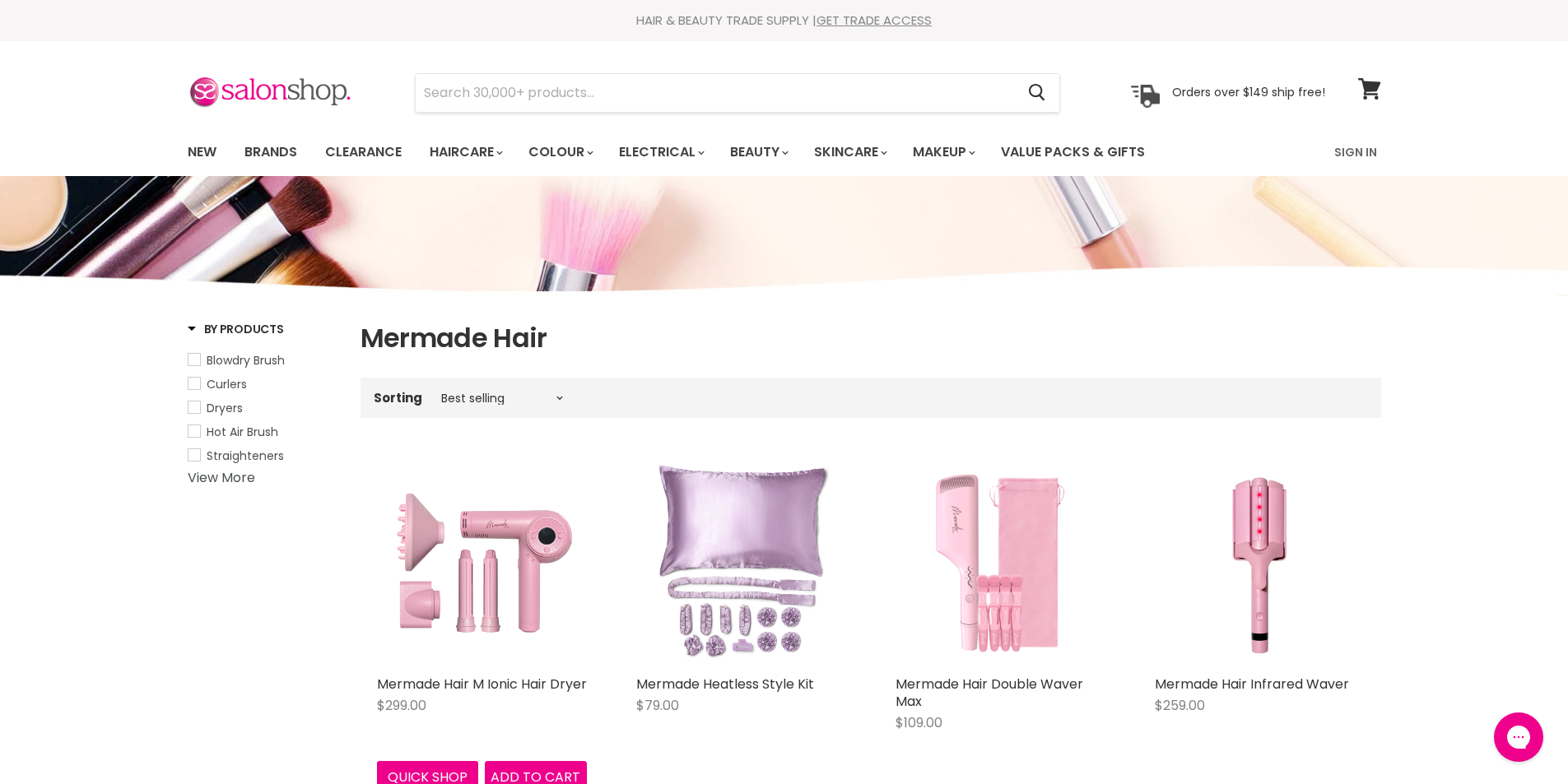
click at [479, 618] on img "Main content" at bounding box center [482, 562] width 210 height 210
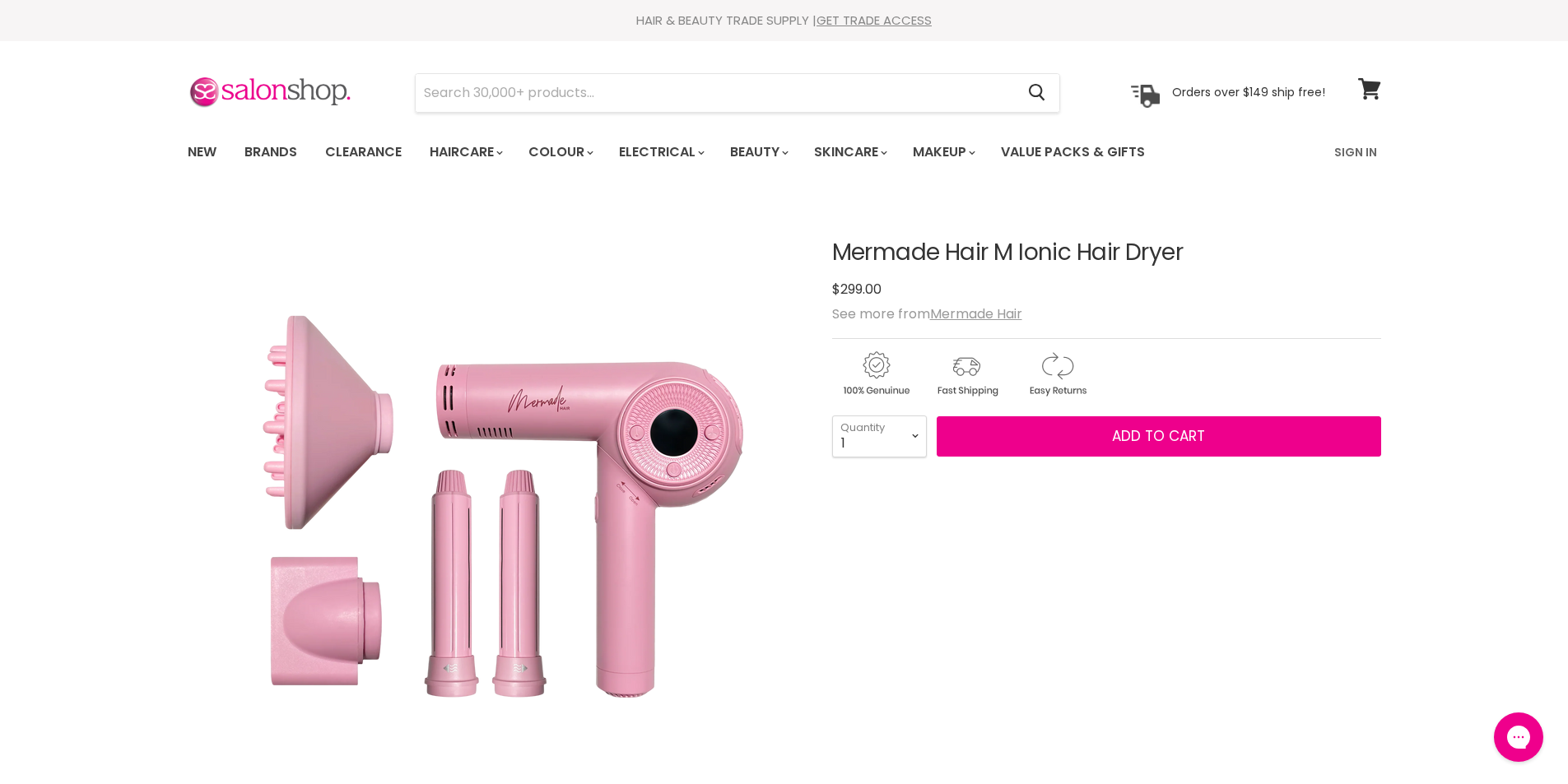
scroll to position [493, 0]
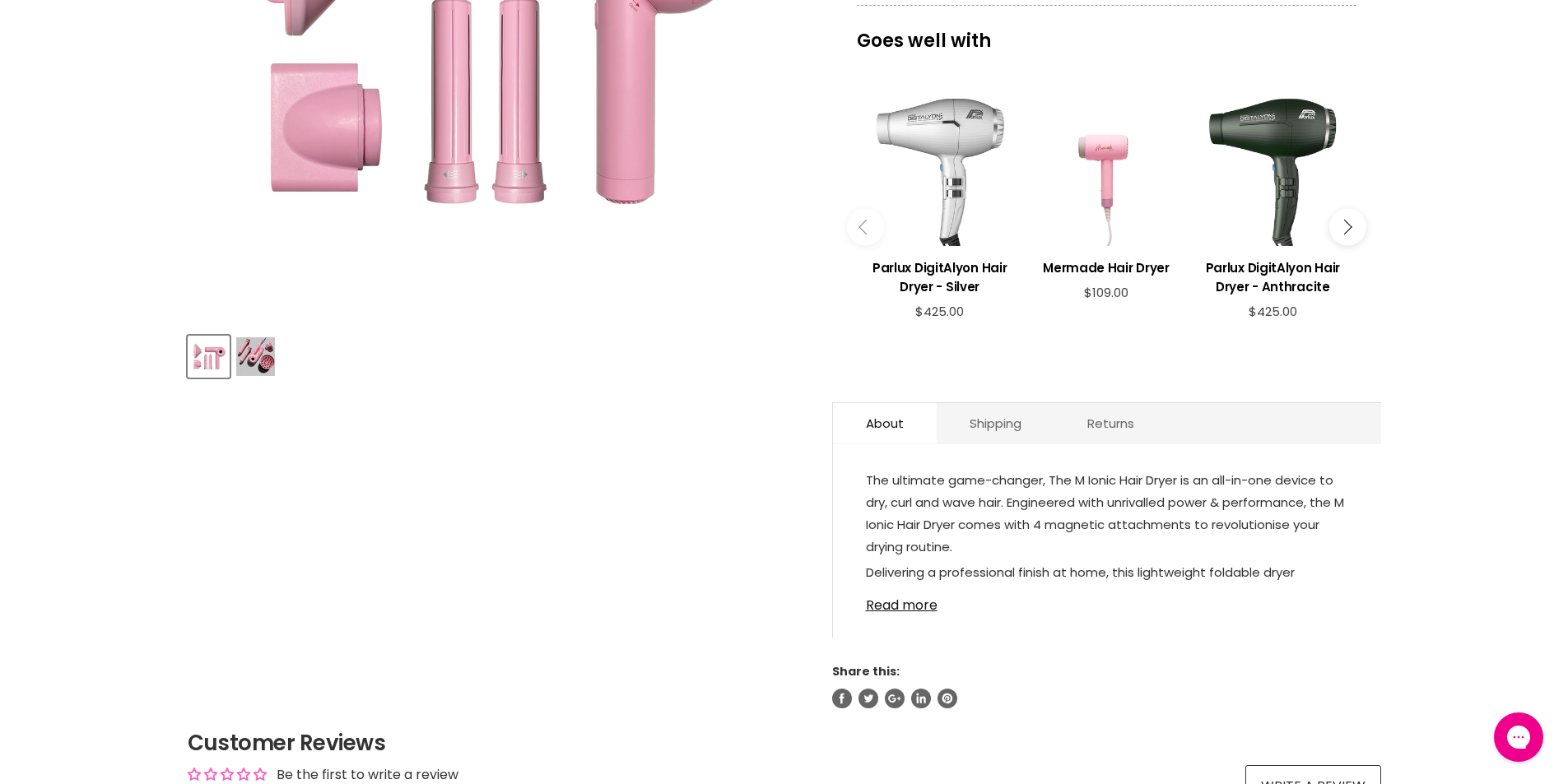
click at [272, 363] on img "Product thumbnails" at bounding box center [255, 356] width 38 height 38
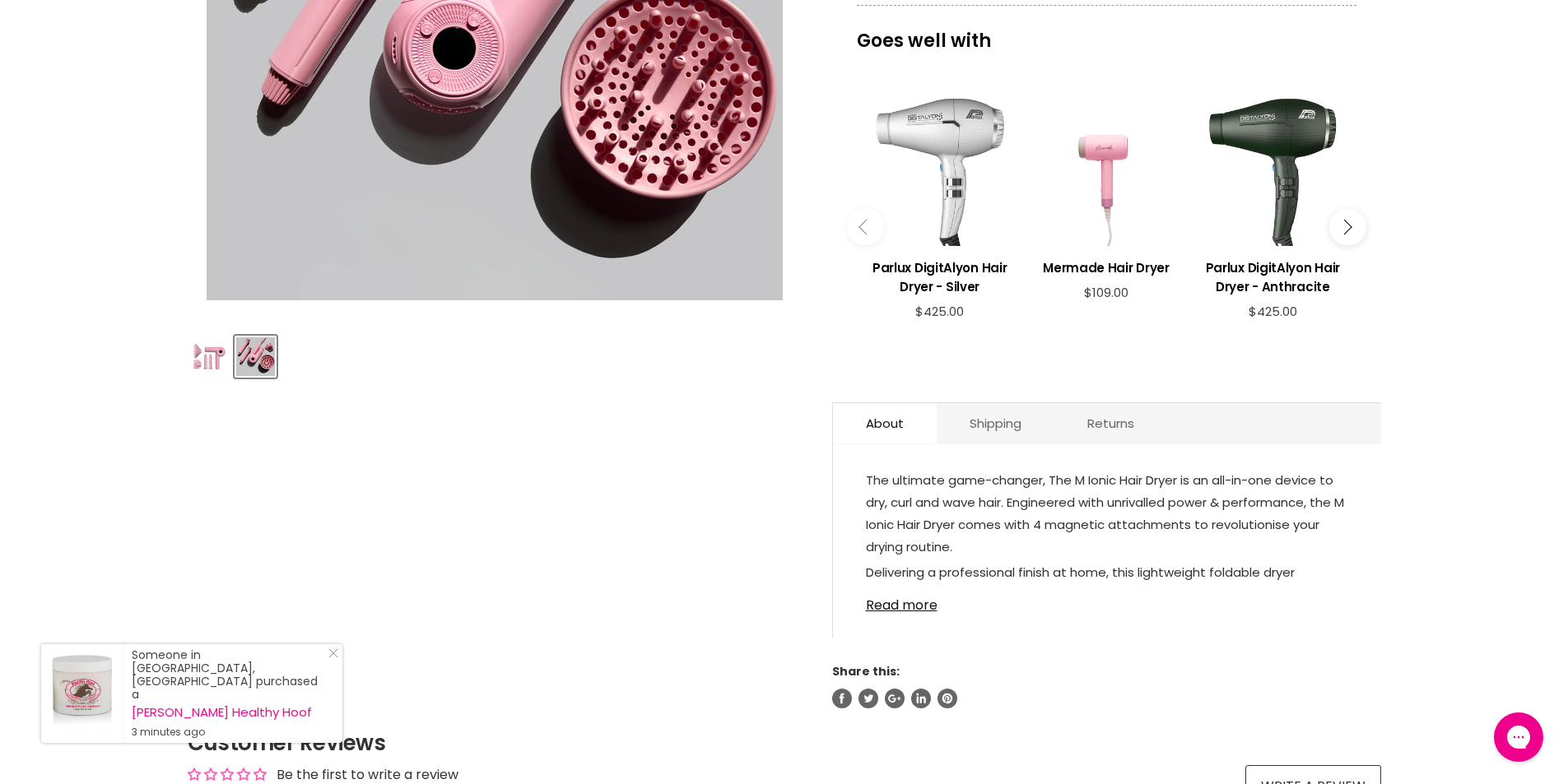
scroll to position [0, 0]
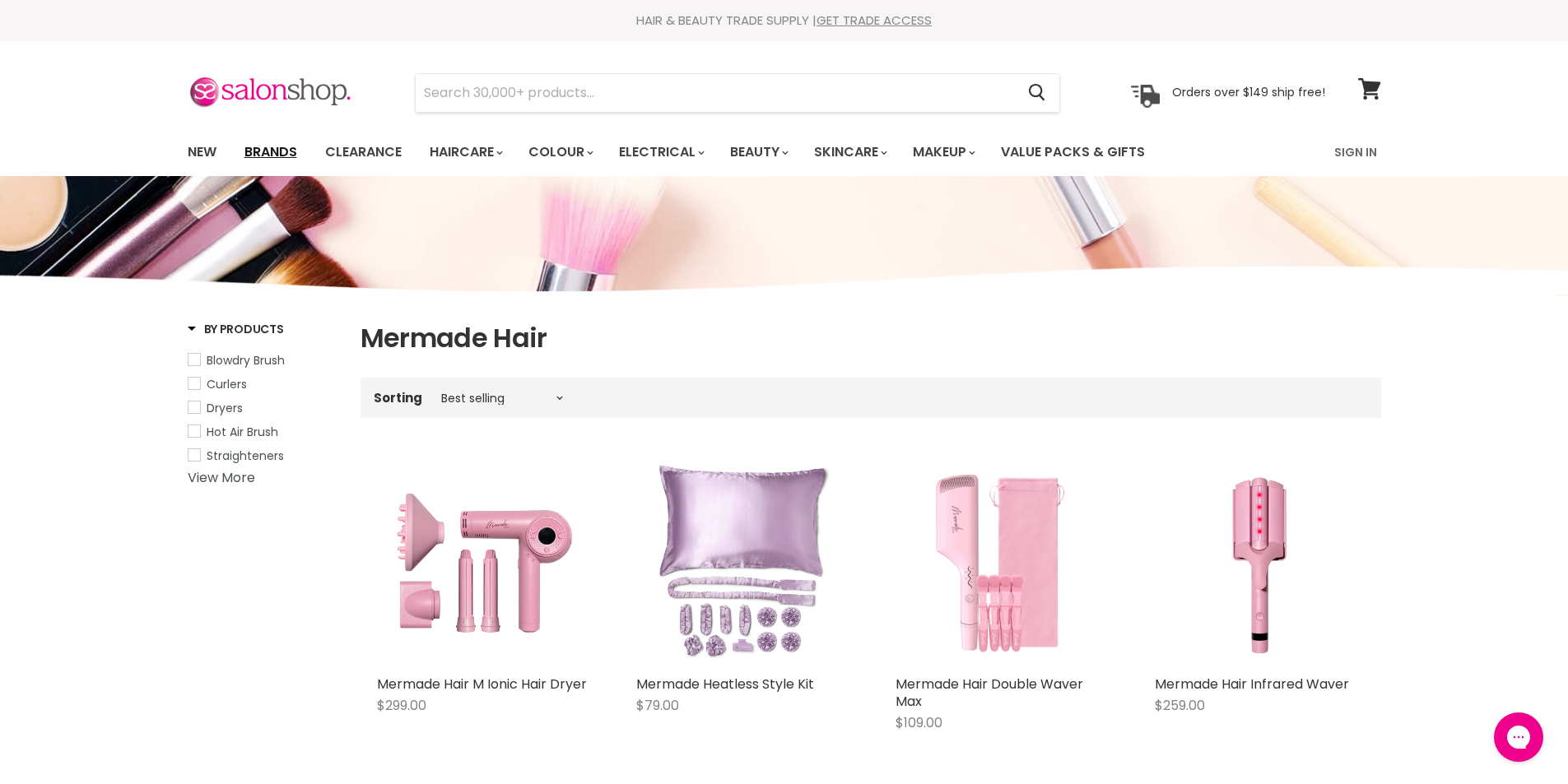
click at [279, 156] on link "Brands" at bounding box center [270, 152] width 78 height 35
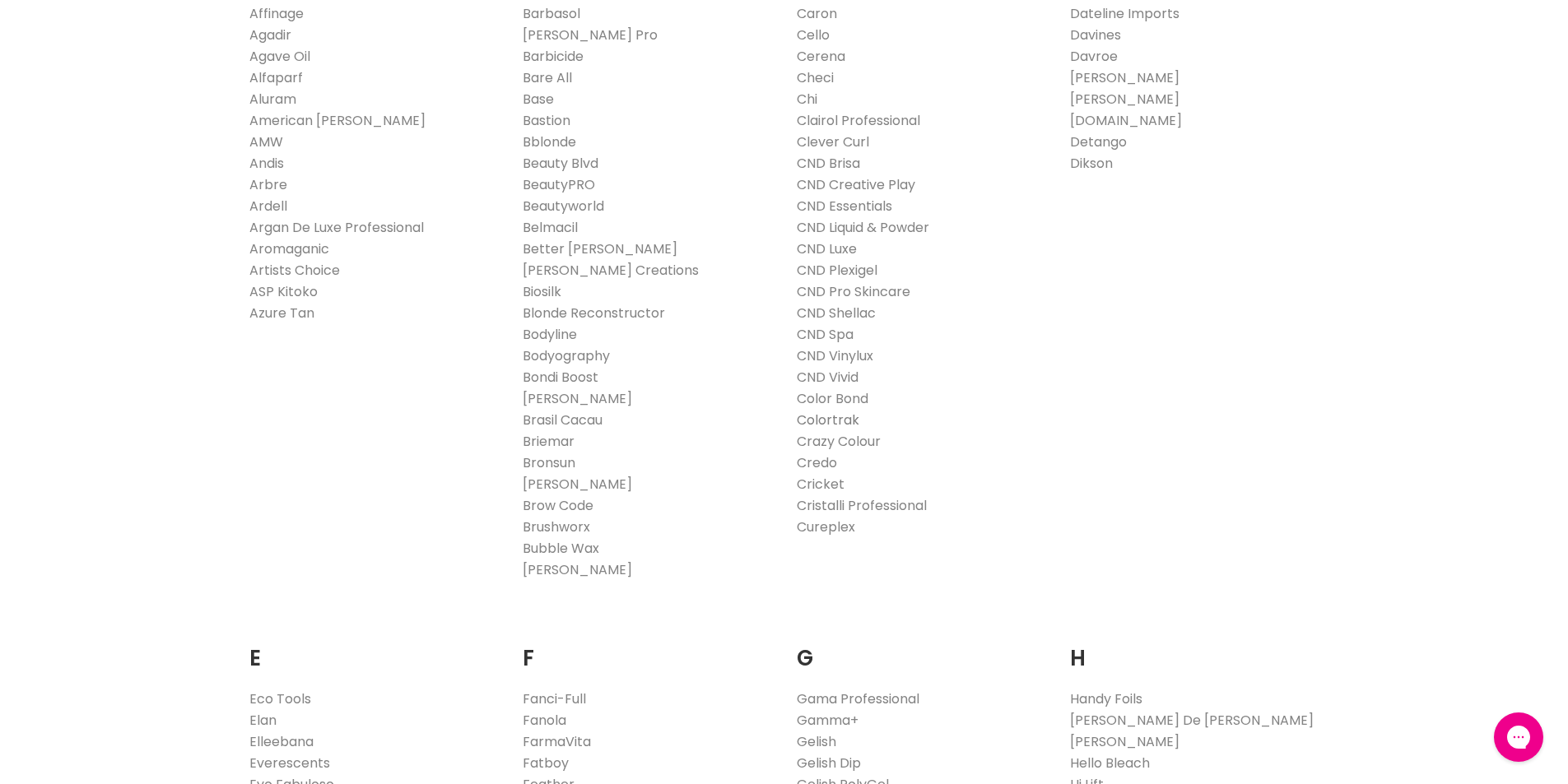
click at [842, 421] on link "Colortrak" at bounding box center [828, 419] width 63 height 19
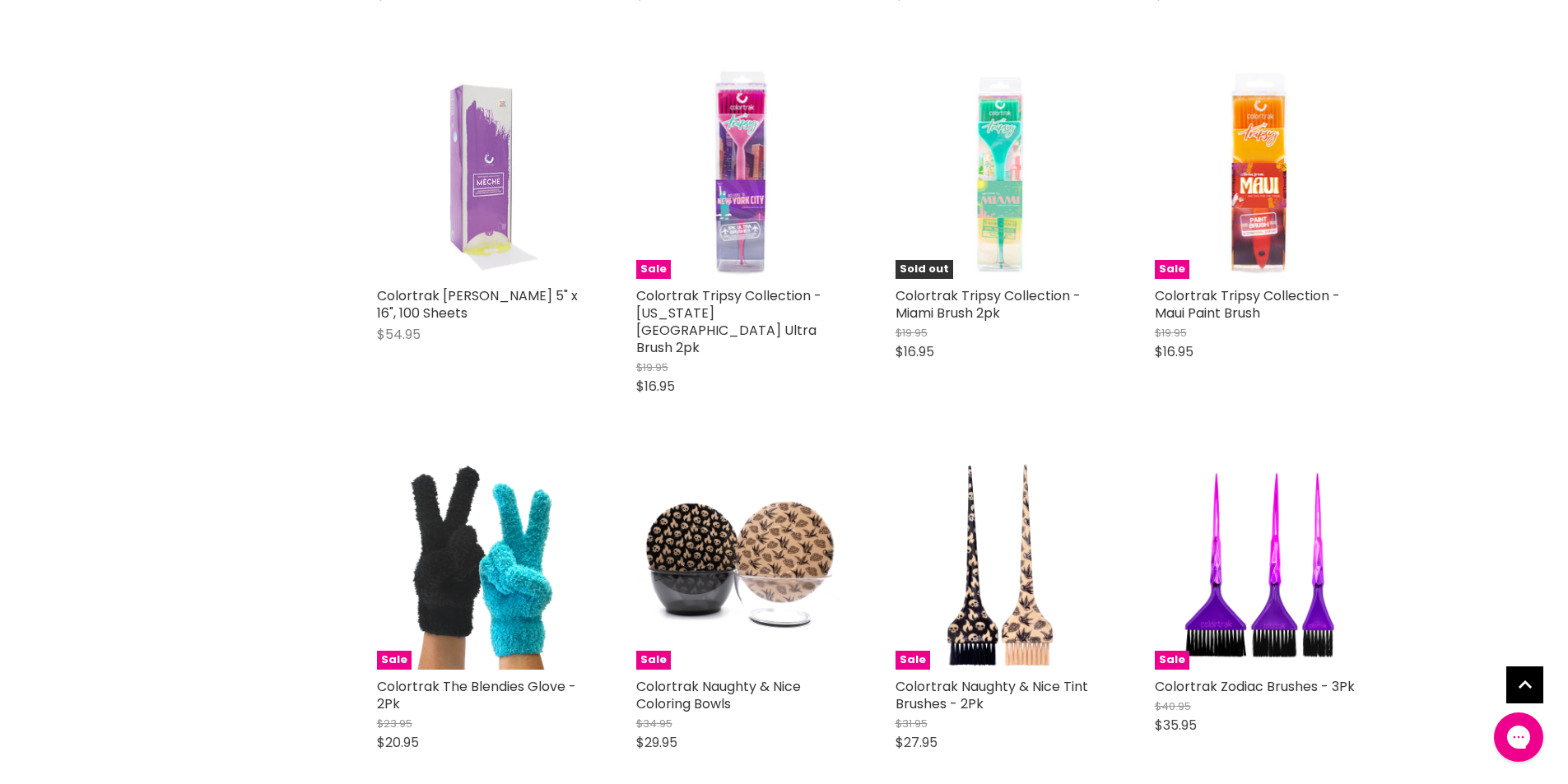
scroll to position [3620, 0]
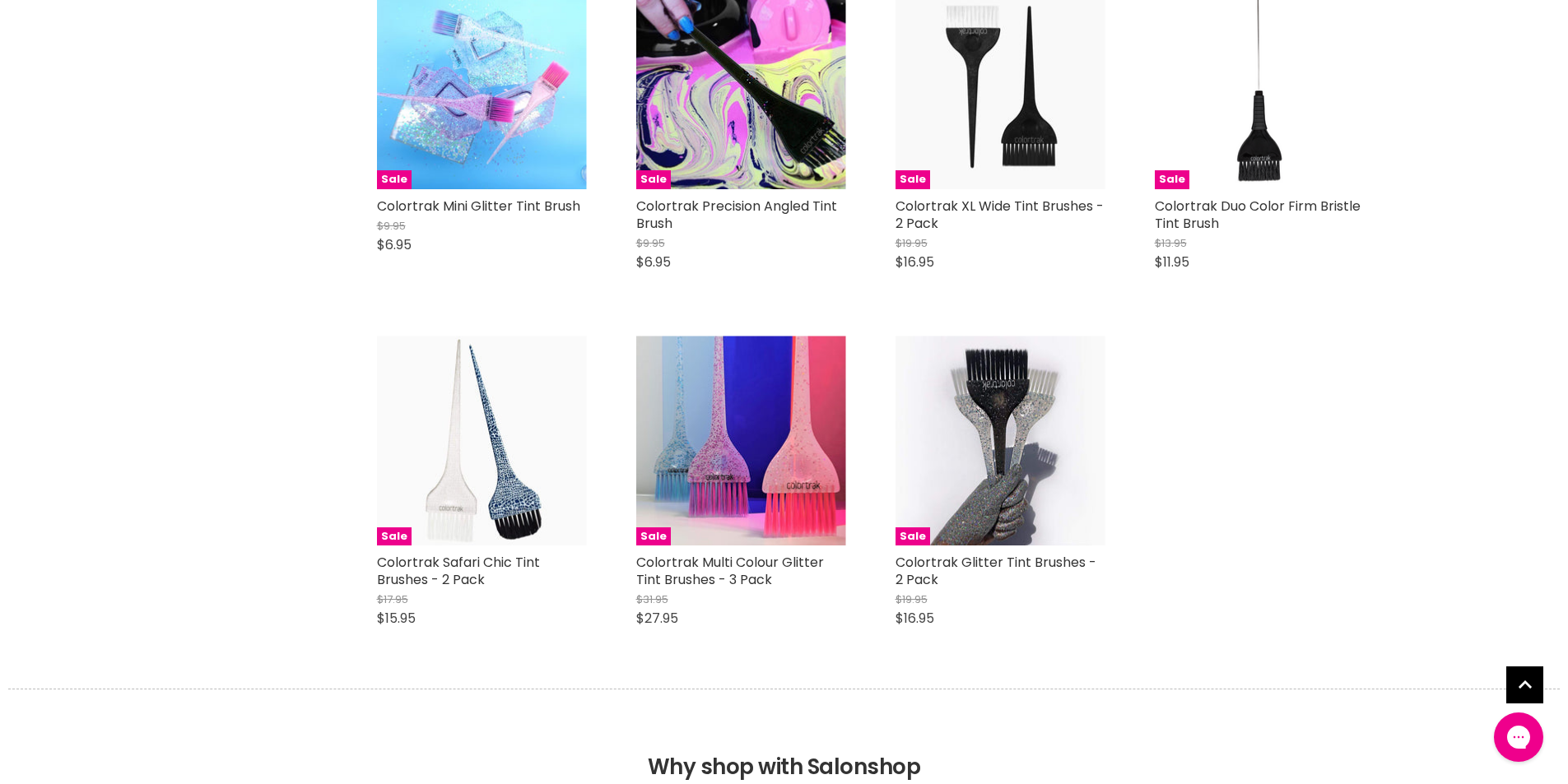
scroll to position [6253, 0]
